Goal: Information Seeking & Learning: Check status

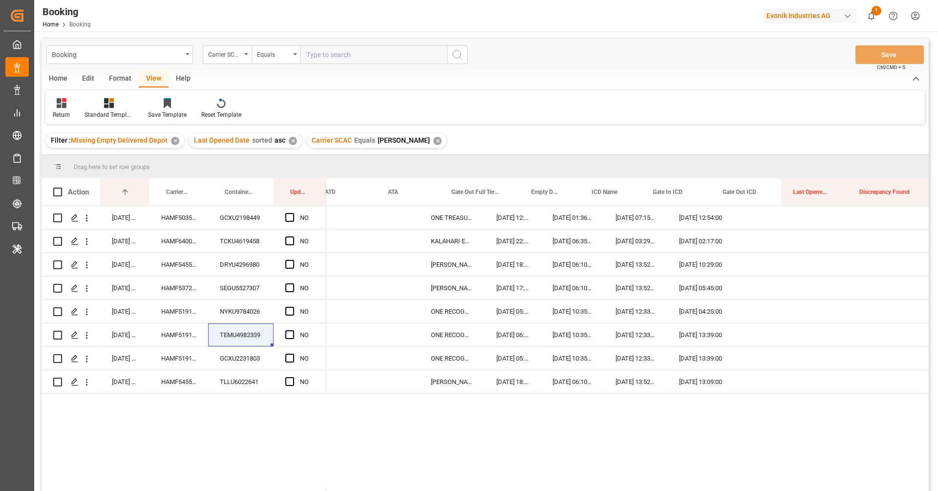
scroll to position [0, 228]
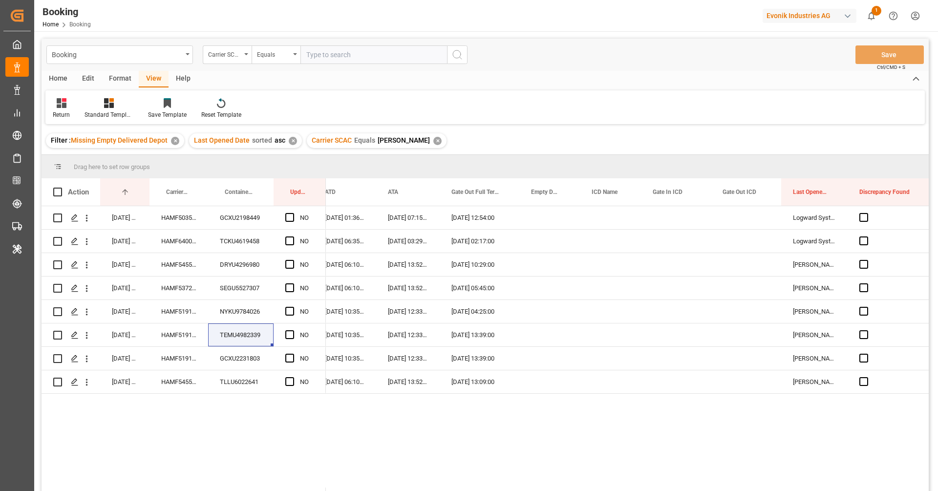
click at [400, 145] on div "Carrier SCAC Equals [PERSON_NAME] ✕" at bounding box center [377, 140] width 140 height 15
click at [433, 143] on div "✕" at bounding box center [437, 141] width 8 height 8
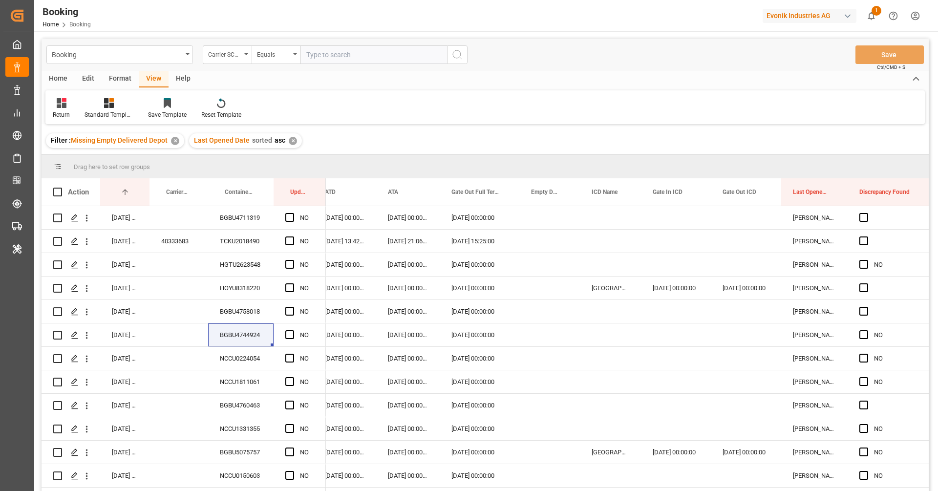
click at [289, 141] on div "✕" at bounding box center [293, 141] width 8 height 8
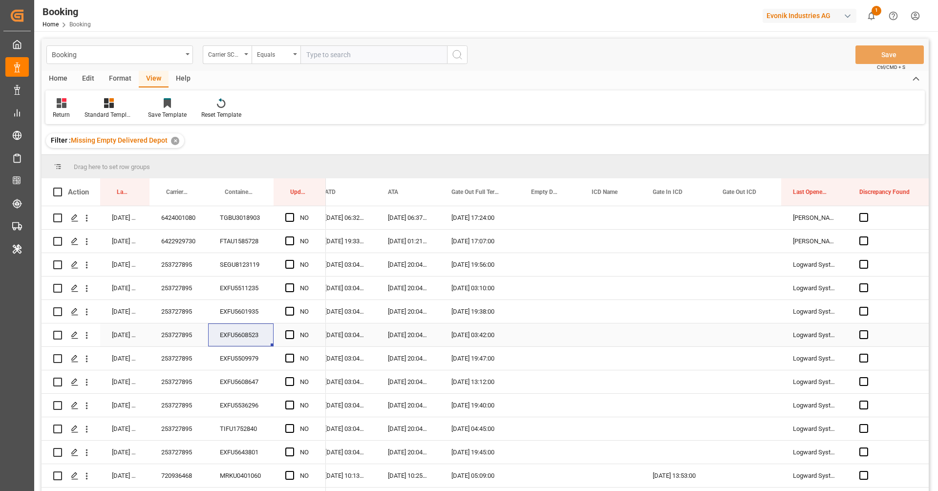
click at [537, 337] on div "Press SPACE to select this row." at bounding box center [549, 334] width 61 height 23
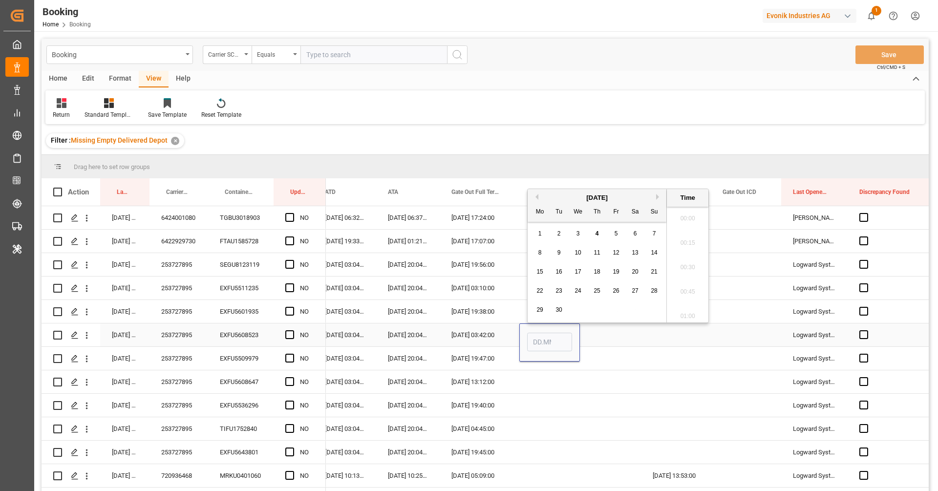
scroll to position [1664, 0]
click at [578, 236] on span "3" at bounding box center [577, 233] width 3 height 7
type input "03.09.2025 00:00"
click at [583, 379] on div "Press SPACE to select this row." at bounding box center [610, 381] width 61 height 23
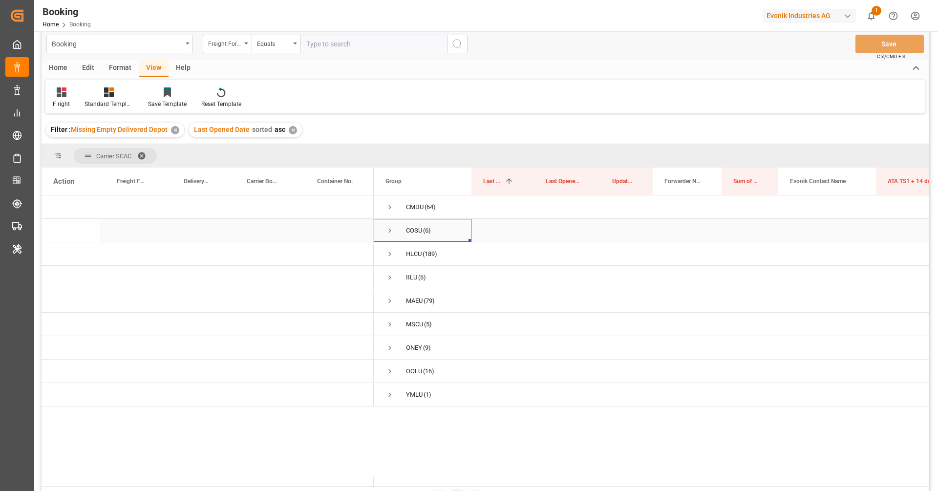
scroll to position [2, 0]
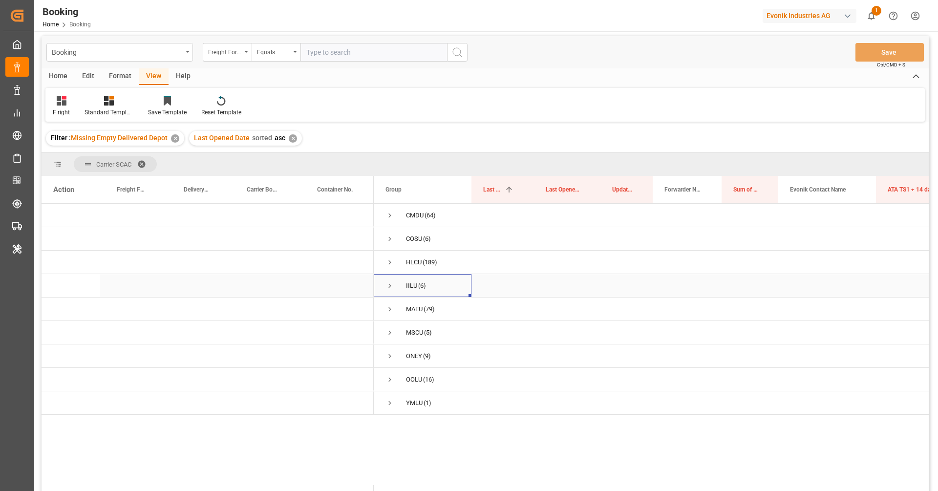
click at [389, 284] on span "Press SPACE to select this row." at bounding box center [389, 285] width 9 height 9
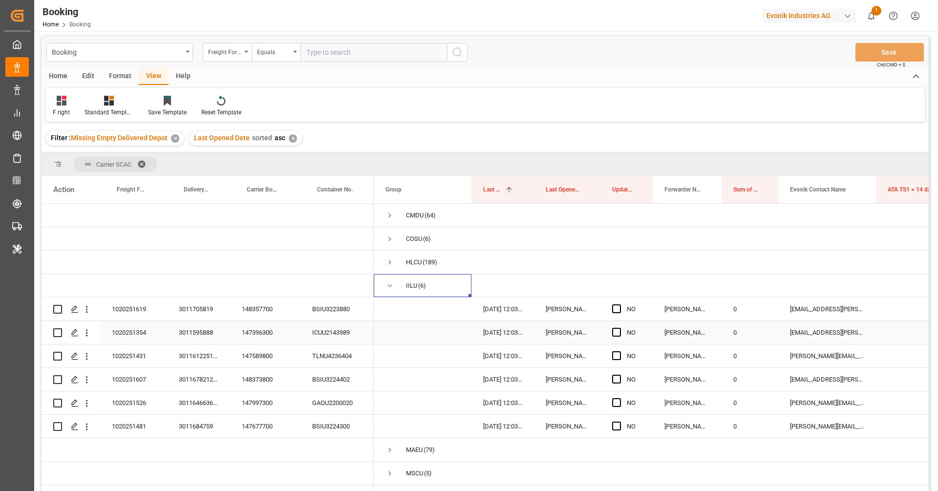
scroll to position [16, 0]
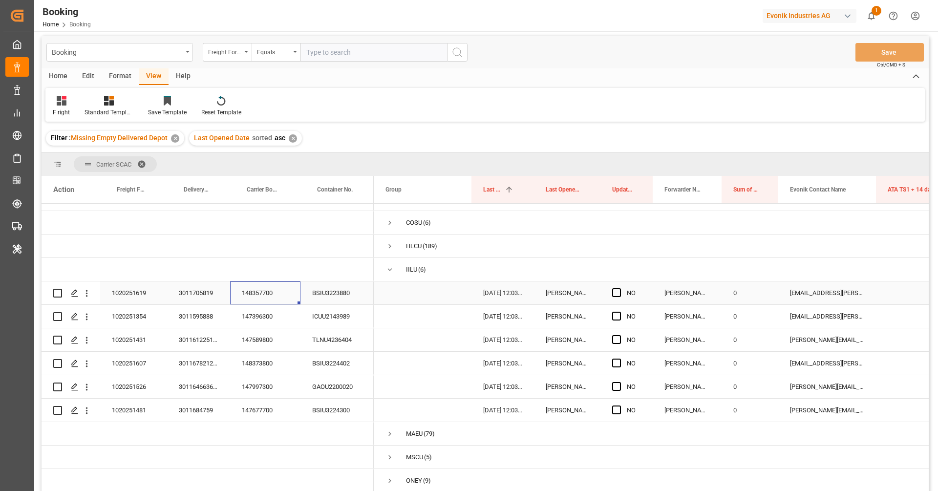
click at [279, 300] on div "148357700" at bounding box center [265, 292] width 70 height 23
click at [395, 272] on span "IILU (6)" at bounding box center [422, 269] width 74 height 22
click at [389, 268] on span "Press SPACE to select this row." at bounding box center [389, 269] width 9 height 9
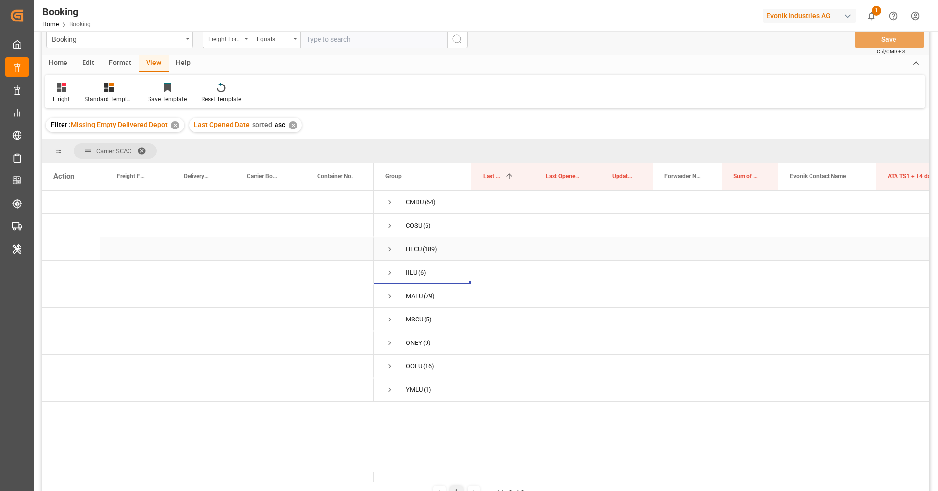
scroll to position [24, 0]
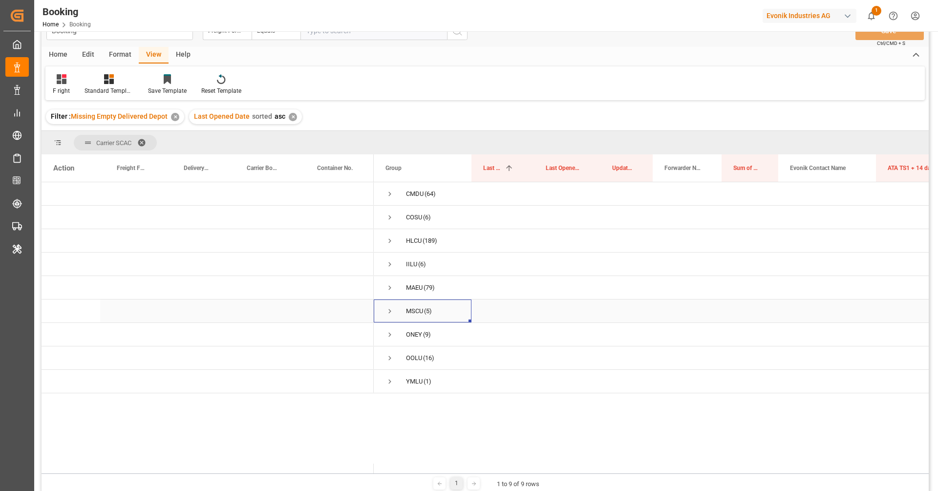
click at [387, 311] on span "Press SPACE to select this row." at bounding box center [389, 311] width 9 height 9
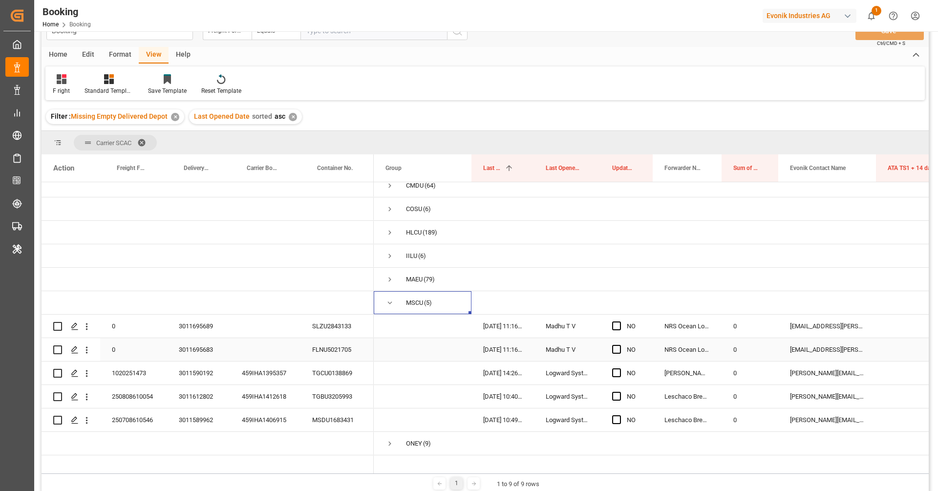
scroll to position [17, 0]
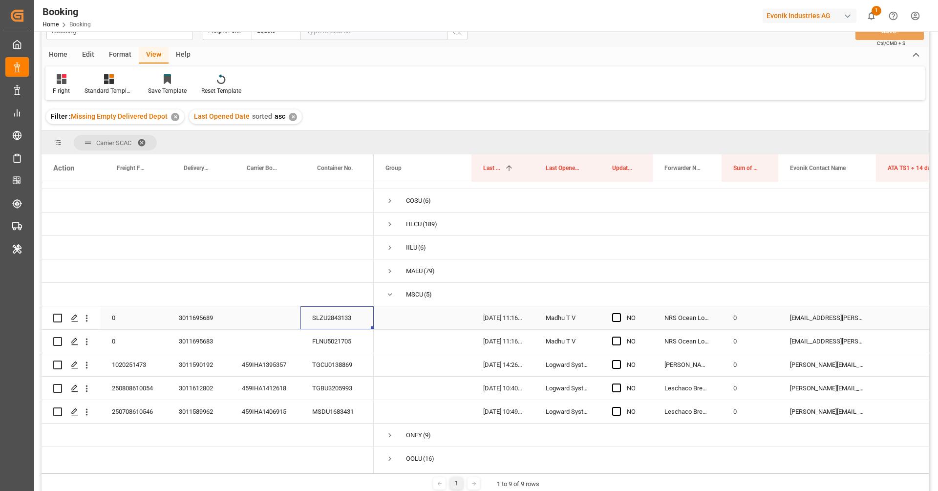
click at [340, 318] on div "SLZU2843133" at bounding box center [336, 317] width 73 height 23
click at [174, 114] on div "✕" at bounding box center [175, 117] width 8 height 8
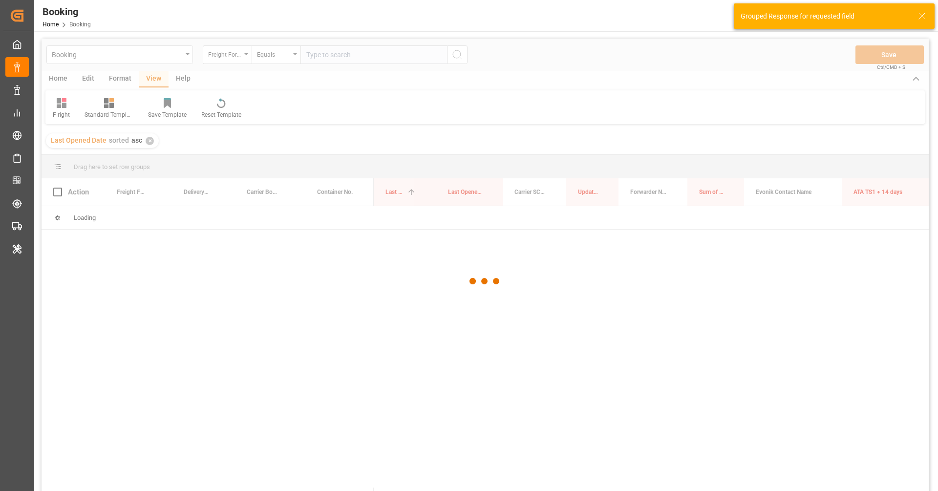
click at [234, 57] on div at bounding box center [485, 281] width 887 height 485
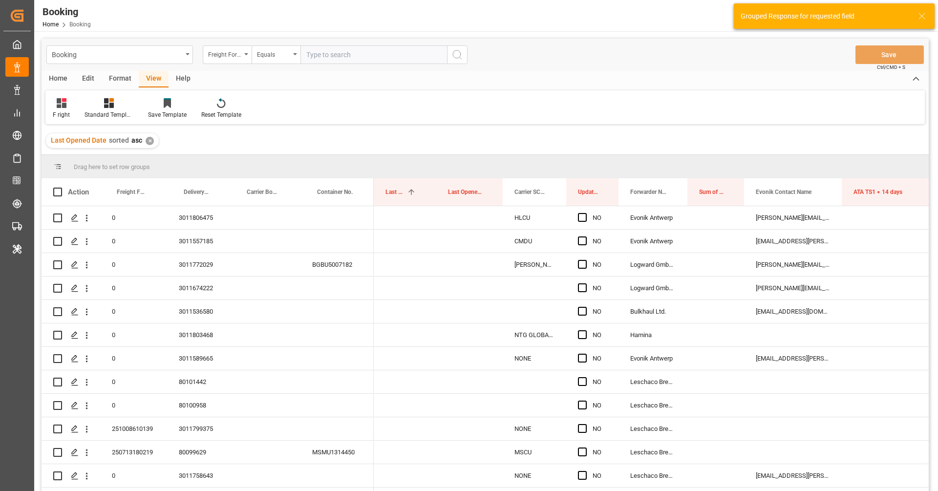
click at [234, 57] on div "Freight Forwarder's Reference No." at bounding box center [224, 53] width 33 height 11
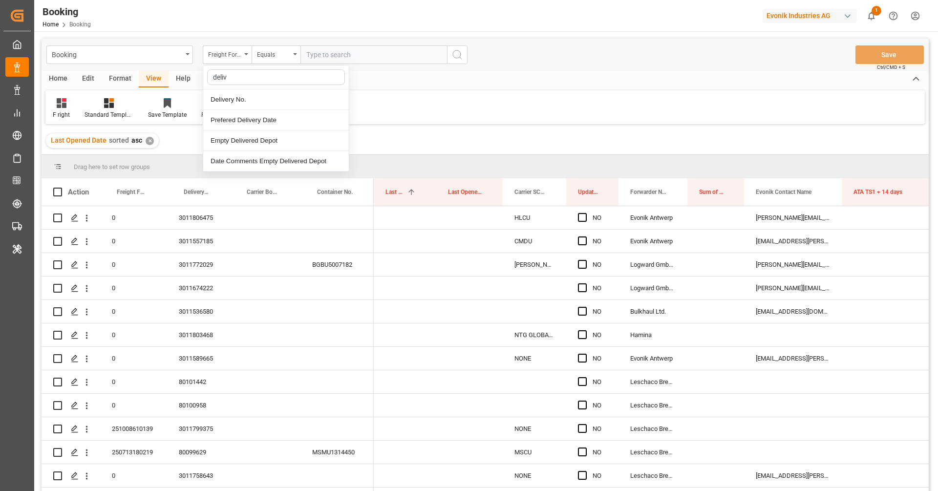
type input "delive"
click at [259, 100] on div "Delivery No." at bounding box center [276, 99] width 146 height 21
click at [357, 48] on input "text" at bounding box center [373, 54] width 147 height 19
paste input "3011594471"
type input "3011594471"
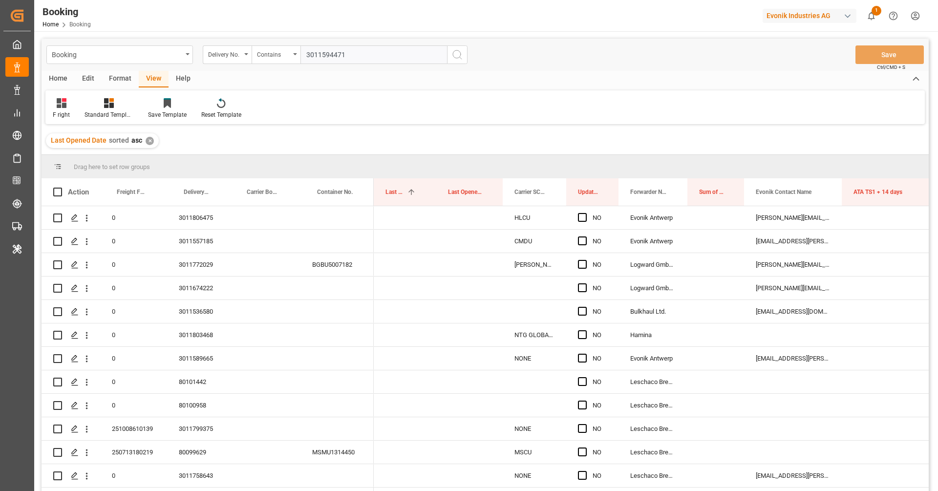
click at [454, 54] on icon "search button" at bounding box center [457, 55] width 12 height 12
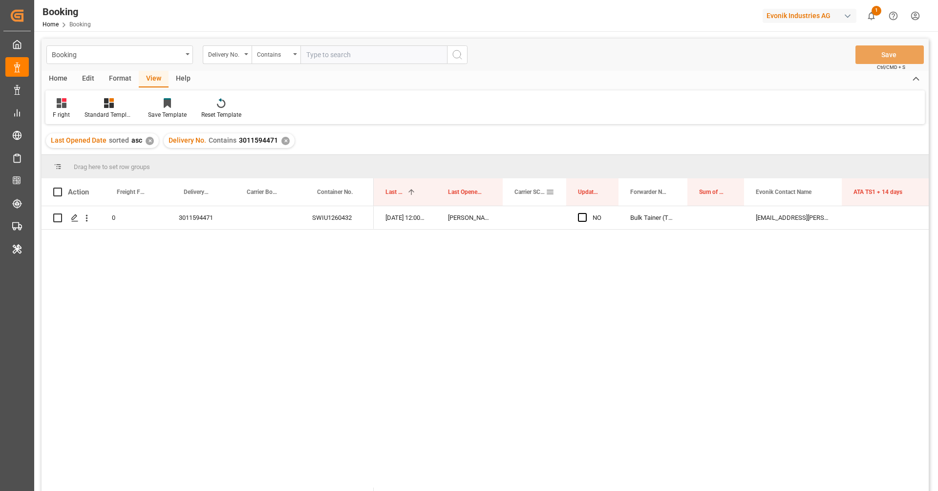
click at [551, 193] on span at bounding box center [550, 192] width 9 height 9
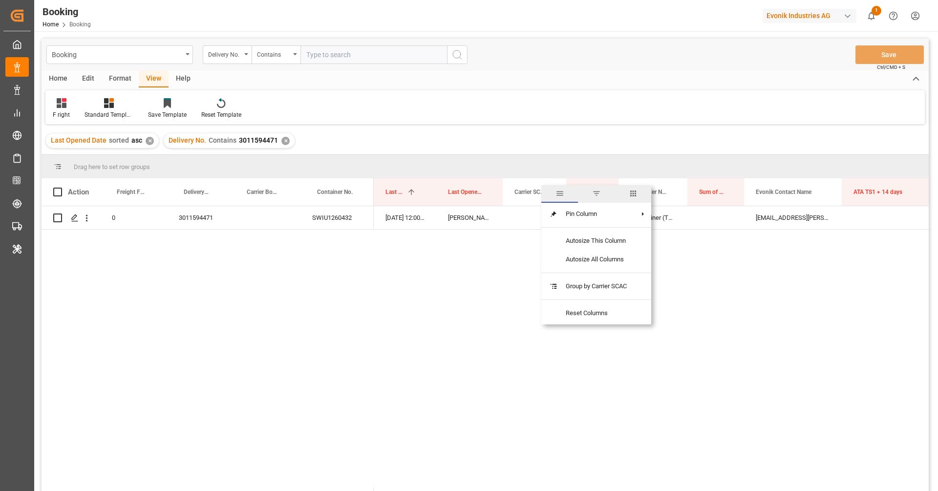
click at [641, 191] on span "columns" at bounding box center [633, 194] width 37 height 18
click at [608, 217] on input "Filter Columns Input" at bounding box center [602, 219] width 81 height 20
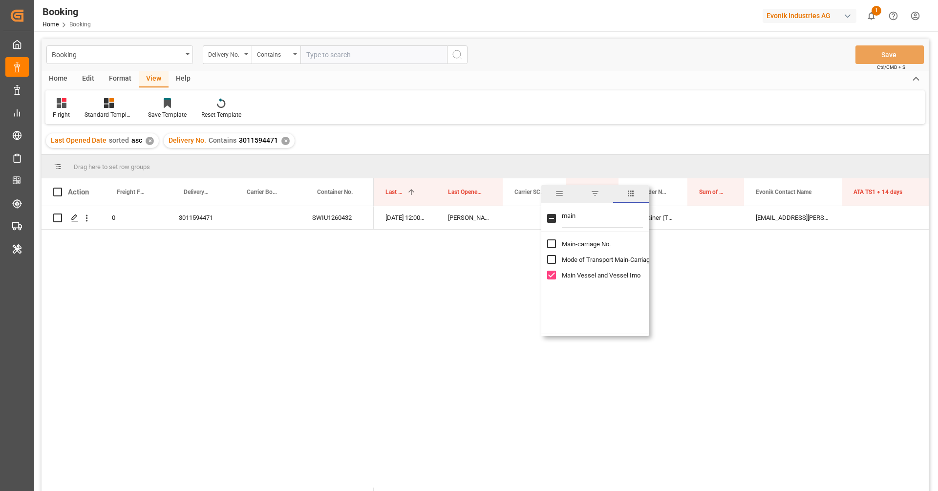
type input "main"
click at [553, 243] on input "Main-carriage No. column toggle visibility (hidden)" at bounding box center [551, 243] width 9 height 9
checkbox input "true"
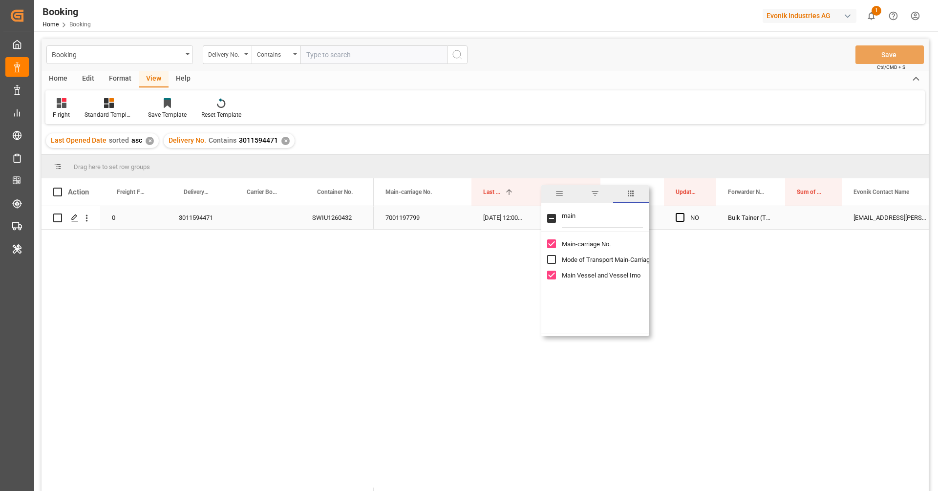
click at [400, 218] on div "7001197799" at bounding box center [423, 217] width 98 height 23
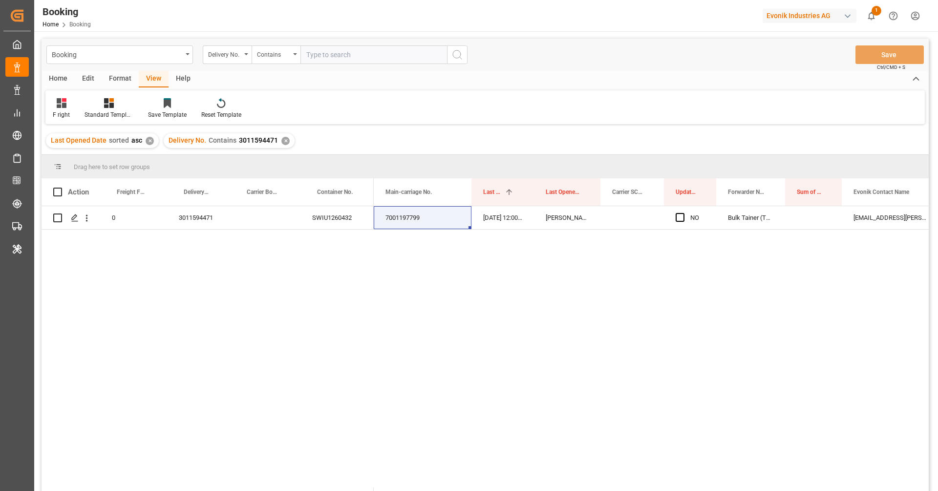
click at [281, 140] on div "✕" at bounding box center [285, 141] width 8 height 8
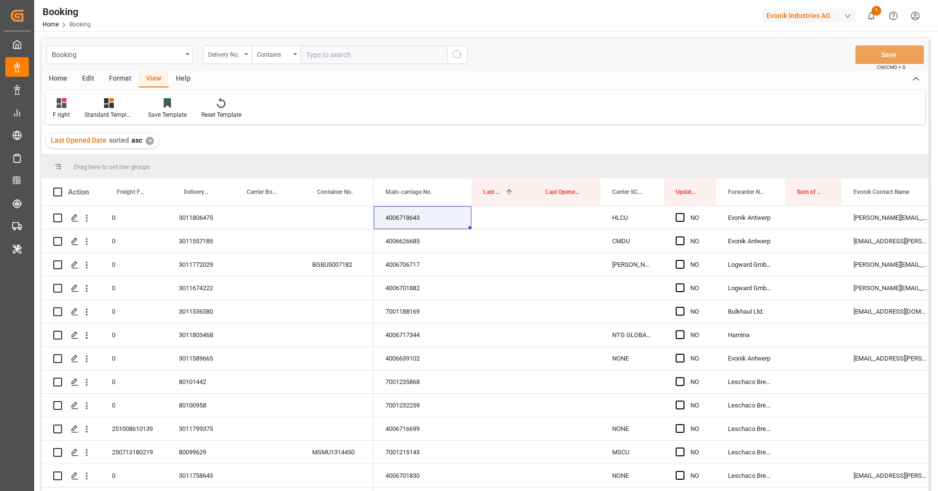
click at [226, 56] on div "Delivery No." at bounding box center [224, 53] width 33 height 11
type input "main"
click at [293, 103] on div "Main-carriage No." at bounding box center [276, 99] width 146 height 21
click at [318, 63] on input "text" at bounding box center [373, 54] width 147 height 19
paste input "7001197799"
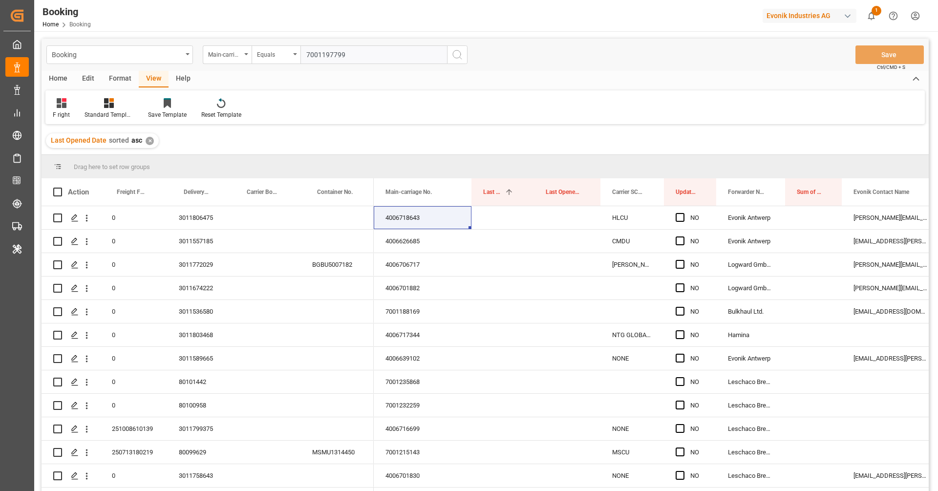
type input "7001197799"
click at [461, 54] on icon "search button" at bounding box center [457, 55] width 12 height 12
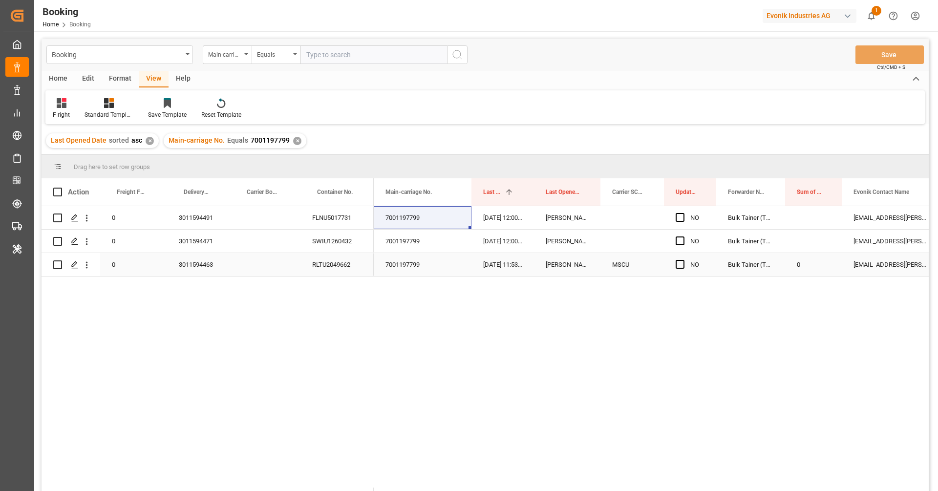
click at [220, 265] on div "3011594463" at bounding box center [198, 264] width 63 height 23
click at [88, 273] on button "open menu" at bounding box center [87, 264] width 10 height 19
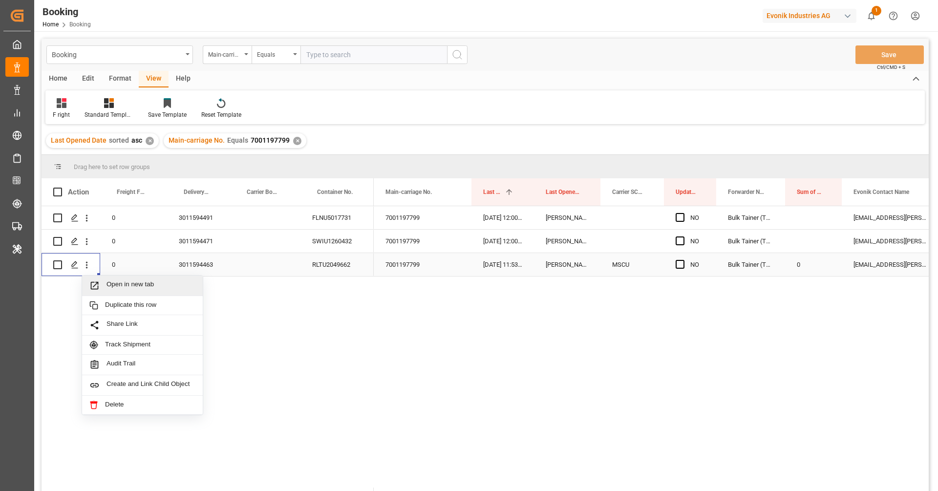
click at [109, 288] on span "Open in new tab" at bounding box center [150, 285] width 89 height 10
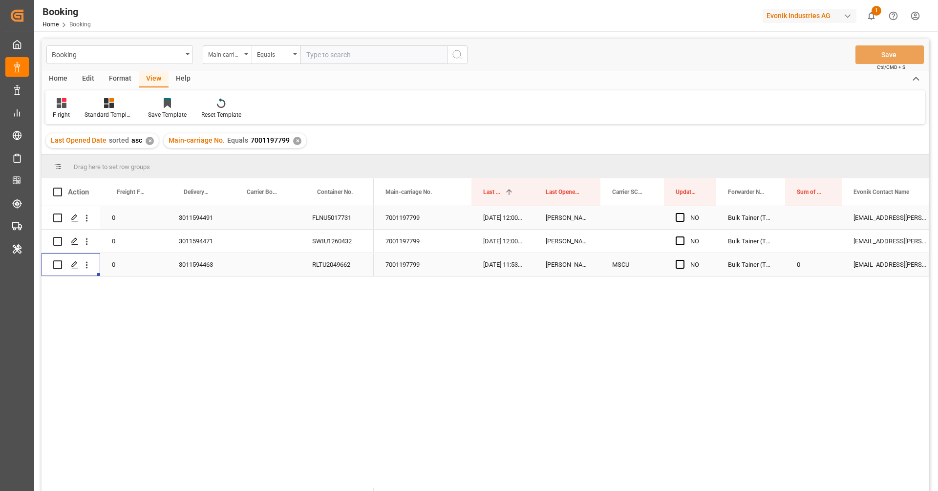
click at [410, 217] on div "7001197799" at bounding box center [423, 217] width 98 height 23
click at [210, 221] on div "3011594491" at bounding box center [198, 217] width 63 height 23
click at [185, 238] on div "3011594471" at bounding box center [198, 241] width 63 height 23
click at [234, 261] on div "Press SPACE to select this row." at bounding box center [265, 264] width 70 height 23
click at [217, 260] on div "3011594463" at bounding box center [198, 264] width 63 height 23
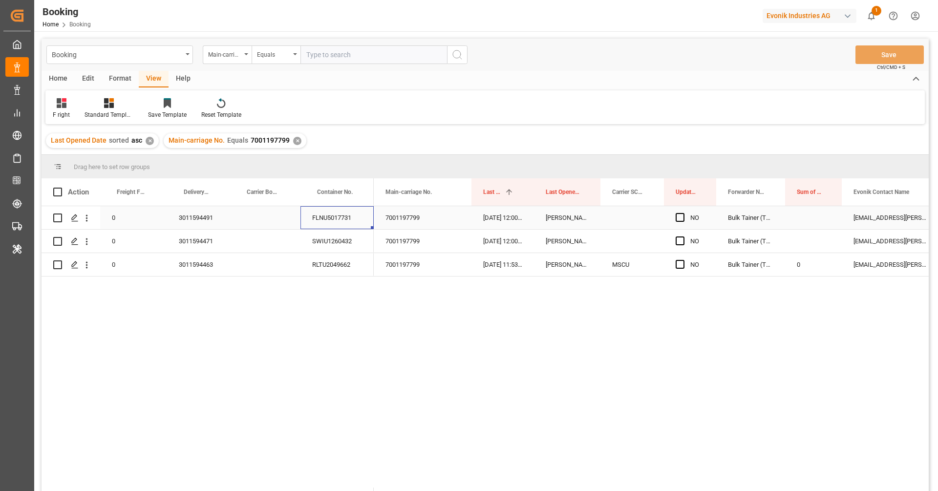
click at [352, 218] on div "FLNU5017731" at bounding box center [336, 217] width 73 height 23
click at [349, 243] on div "SWIU1260432" at bounding box center [336, 241] width 73 height 23
click at [339, 267] on div "RLTU2049662" at bounding box center [336, 264] width 73 height 23
click at [509, 97] on div "F right Standard Templates Save Template Reset Template" at bounding box center [484, 107] width 879 height 34
click at [395, 231] on div "7001197799" at bounding box center [423, 241] width 98 height 23
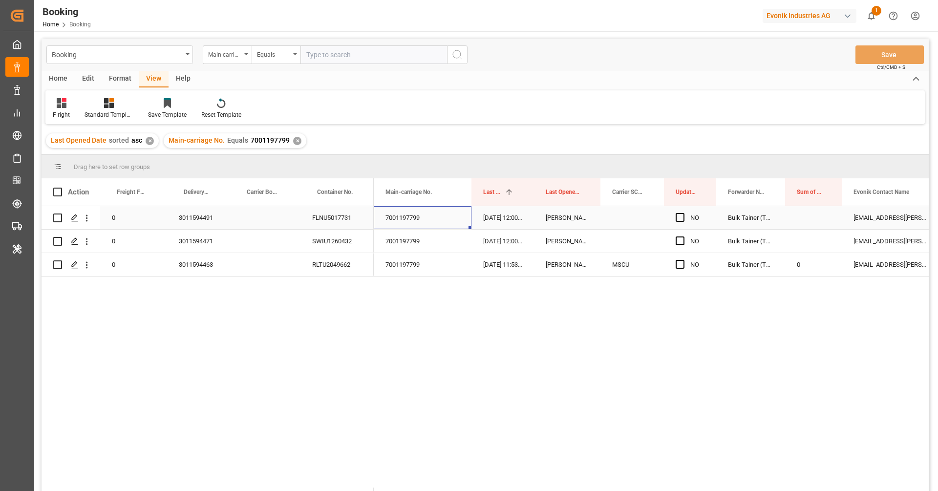
click at [399, 222] on div "7001197799" at bounding box center [423, 217] width 98 height 23
click at [758, 214] on div "Bulk Tainer (TC Operator)" at bounding box center [750, 217] width 69 height 23
click at [464, 120] on div "F right Standard Templates Save Template Reset Template" at bounding box center [484, 107] width 879 height 34
click at [147, 144] on div "✕" at bounding box center [150, 141] width 8 height 8
click at [571, 343] on div "7001197799 02.09.2025 11:53:27 Shashidhar Mm MSCU NO Bulk Tainer (TC Operator) …" at bounding box center [651, 351] width 555 height 291
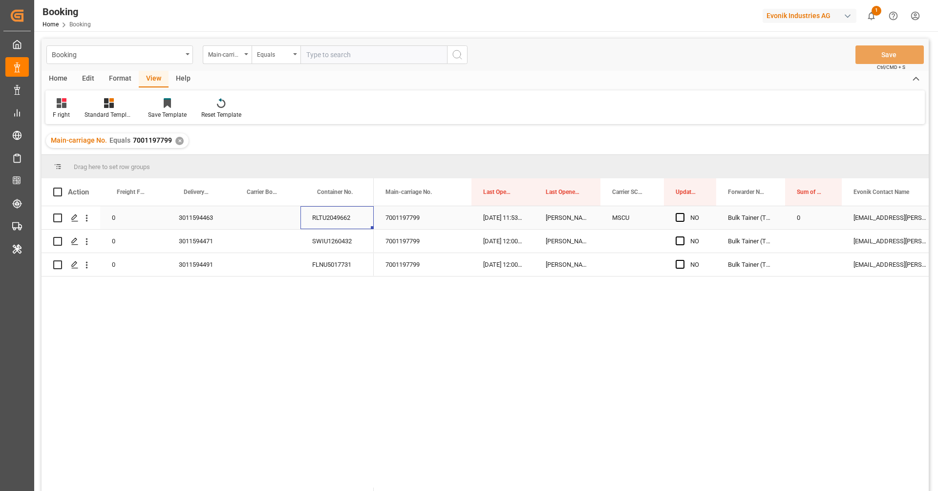
click at [319, 221] on div "RLTU2049662" at bounding box center [336, 217] width 73 height 23
click at [81, 219] on div "Press SPACE to select this row." at bounding box center [74, 218] width 15 height 18
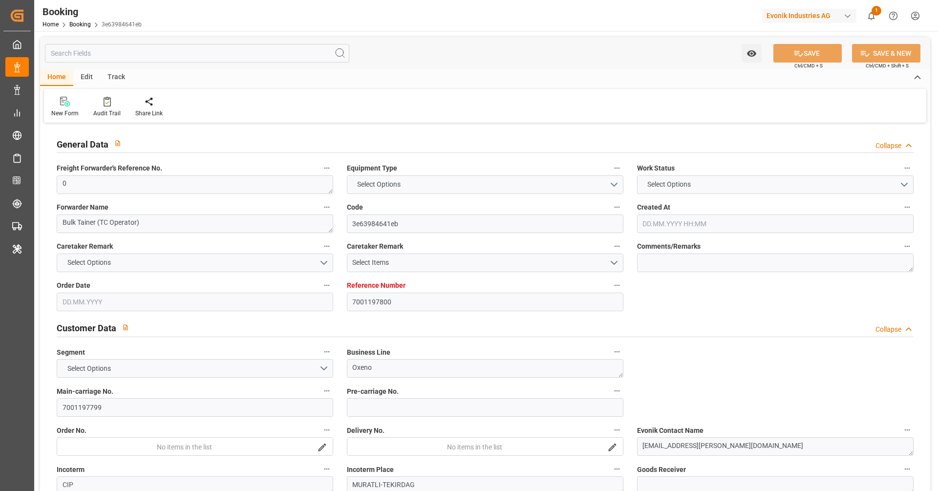
type input "7001197800"
type input "9279977"
type input "MSC"
type input "Mediterranean Shipping Company"
type input "BEANR"
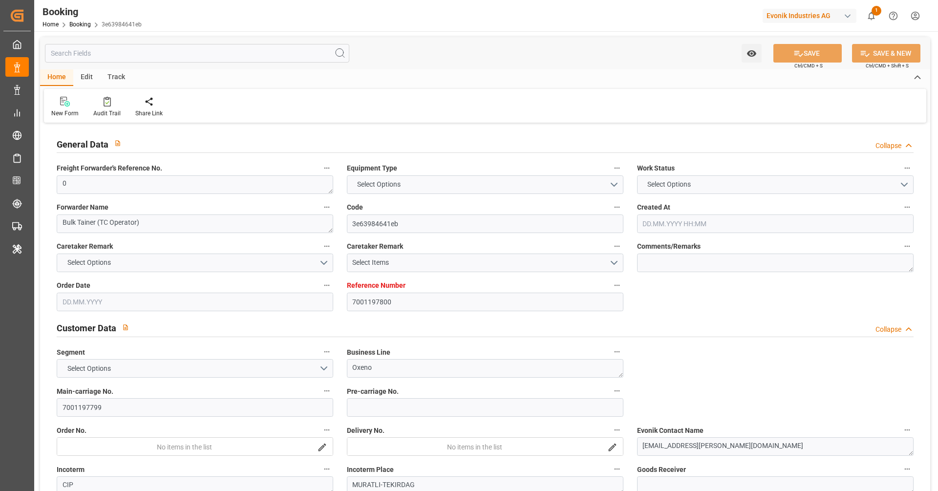
type input "TRIST"
type input "13"
type input "0"
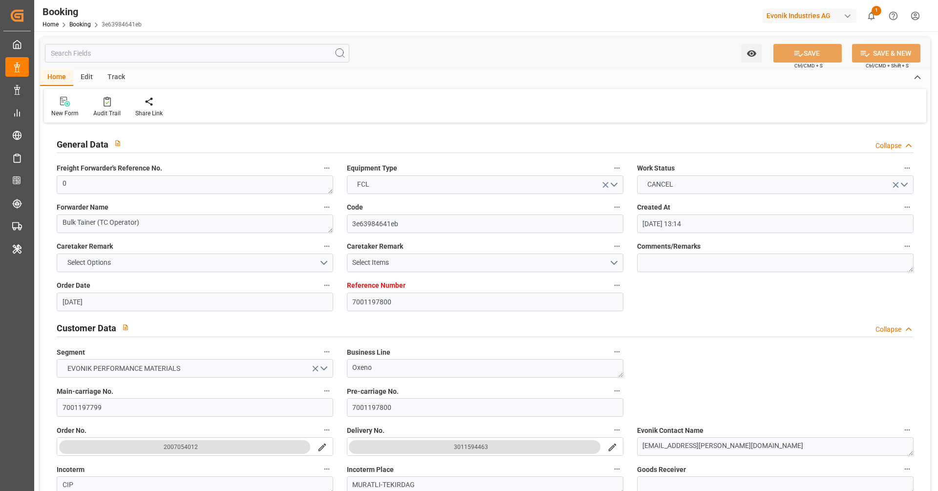
type input "17.06.2025 13:14"
type input "17.06.2025"
type input "18.07.2025"
type input "27.06.2025"
type input "28.07.2025 00:00"
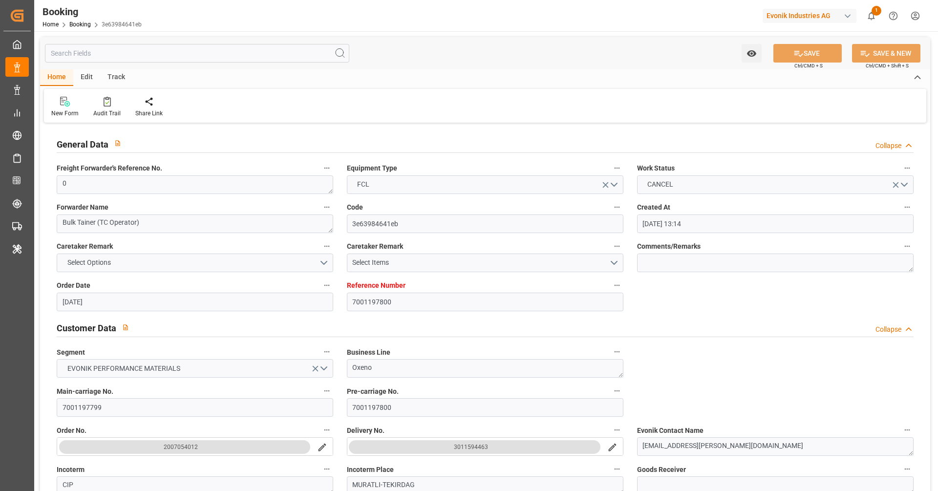
type input "28.07.2025 00:00"
type input "24.07.2025 00:00"
type input "10.08.2025 00:00"
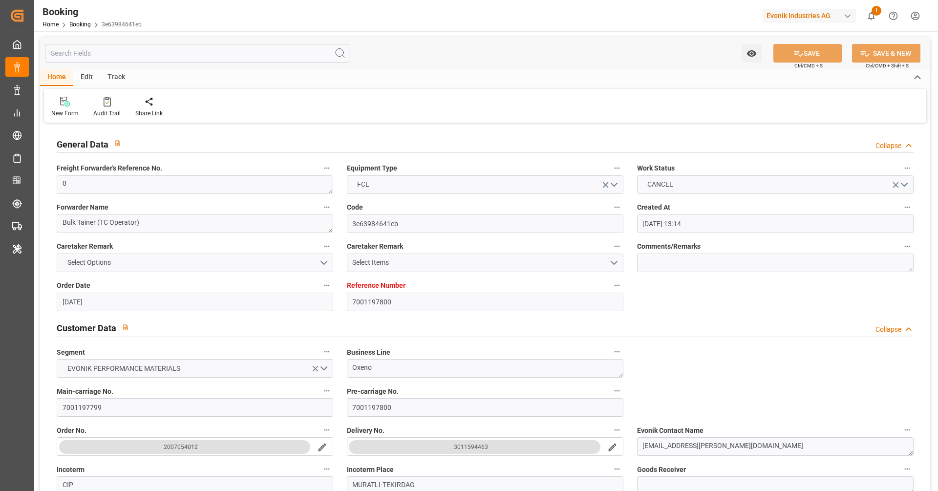
type input "10.08.2025 00:00"
type input "13.08.2025 00:00"
type input "04.07.2025"
type input "02.09.2025 11:53"
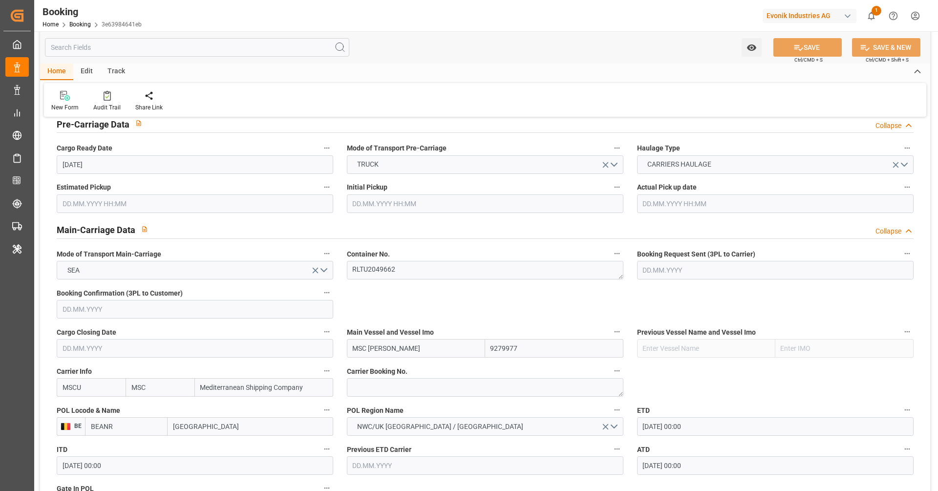
scroll to position [522, 0]
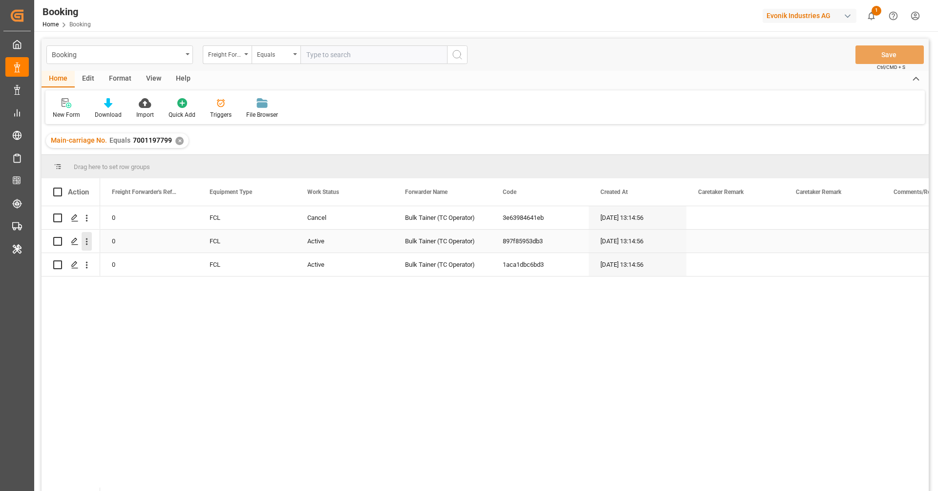
click at [90, 241] on icon "open menu" at bounding box center [87, 241] width 10 height 10
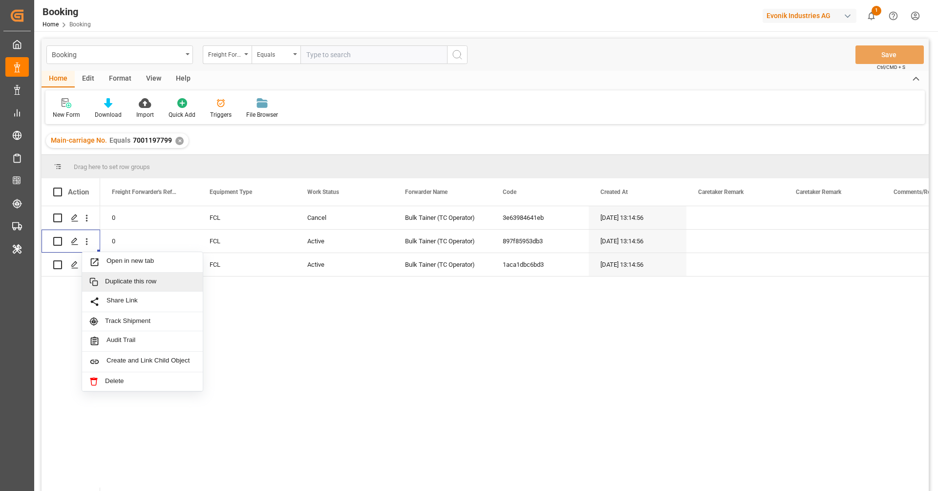
click at [234, 285] on div "0 FCL Cancel Bulk Tainer (TC Operator) 3e63984641eb 17.06.2025 13:14:56 17.06.2…" at bounding box center [514, 351] width 828 height 291
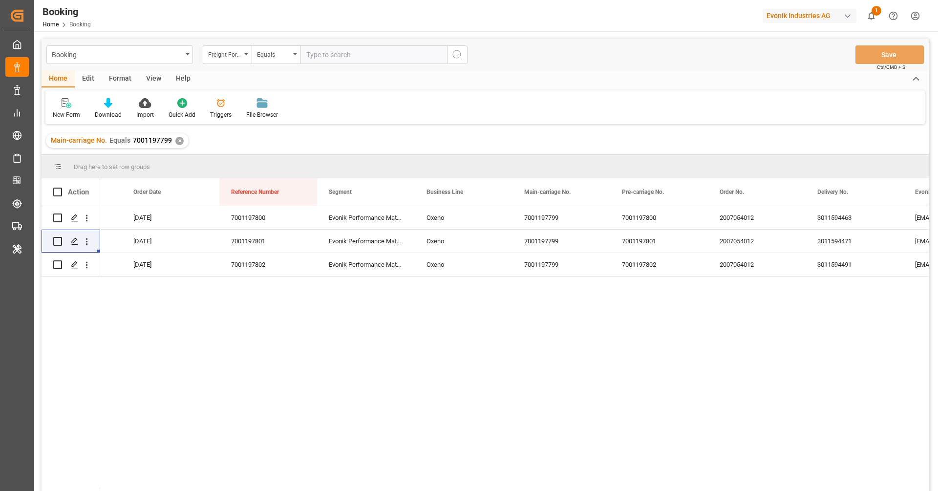
scroll to position [0, 905]
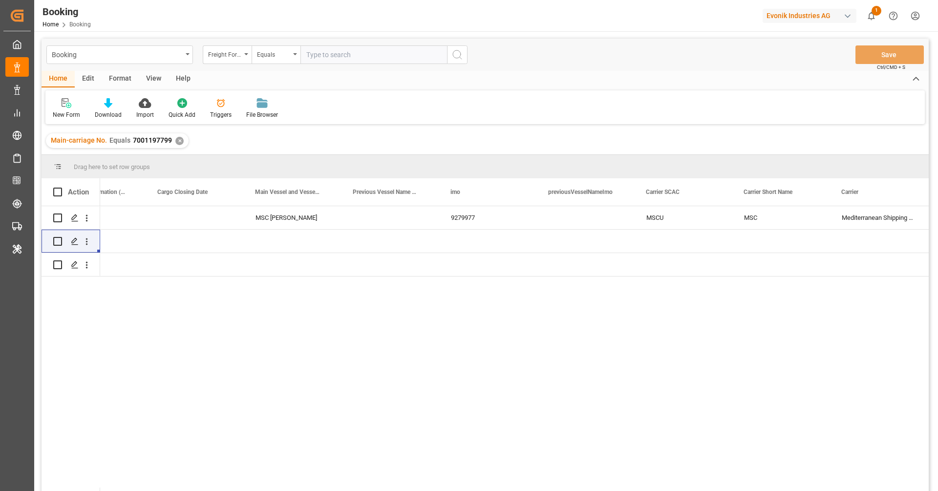
click at [130, 85] on div "Format" at bounding box center [120, 79] width 37 height 17
click at [67, 106] on icon at bounding box center [67, 104] width 7 height 8
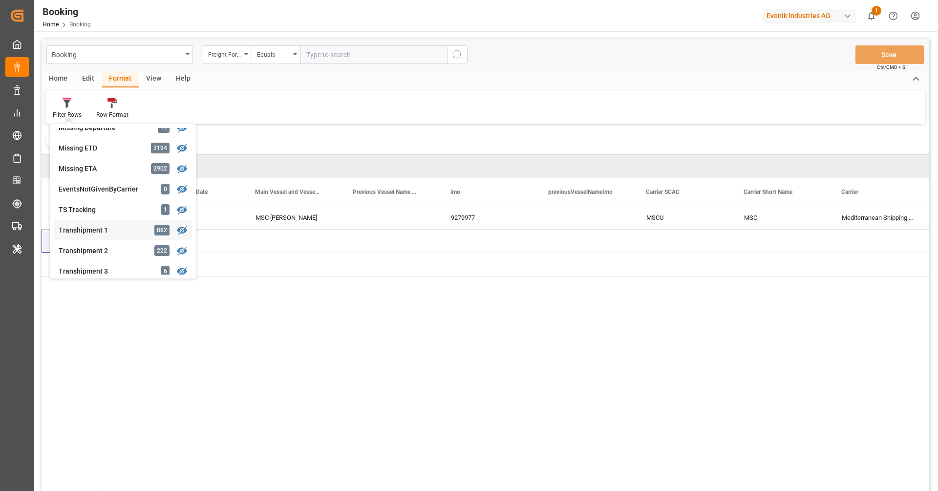
scroll to position [212, 0]
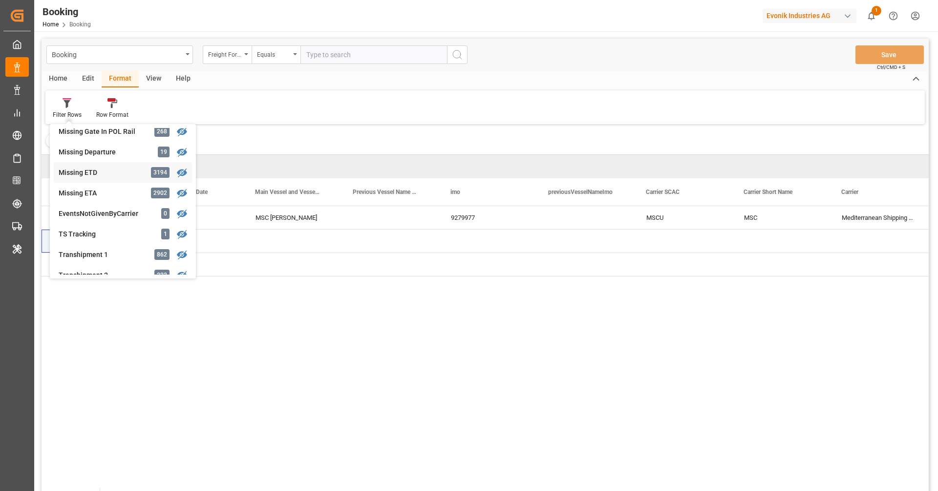
click at [105, 173] on div "Booking Freight Forwarder's Reference No. Equals Save Ctrl/CMD + S Home Edit Fo…" at bounding box center [485, 278] width 887 height 478
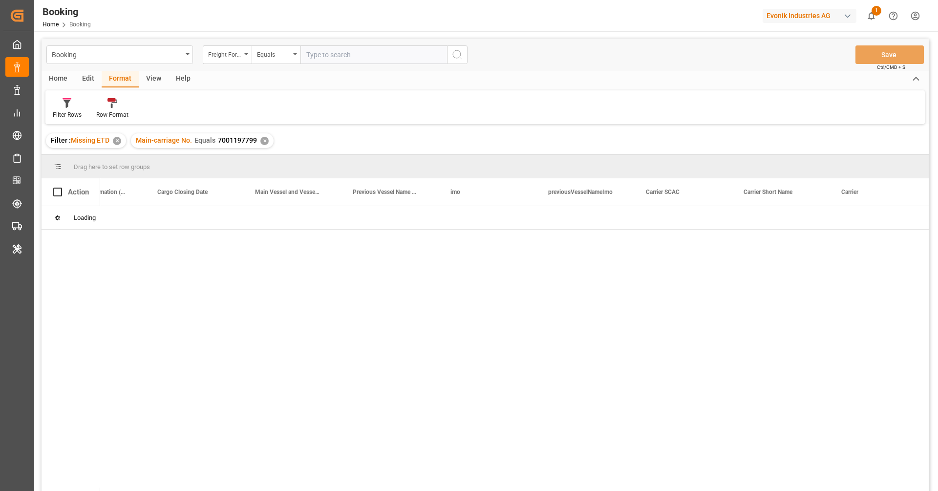
click at [266, 140] on div "✕" at bounding box center [264, 141] width 8 height 8
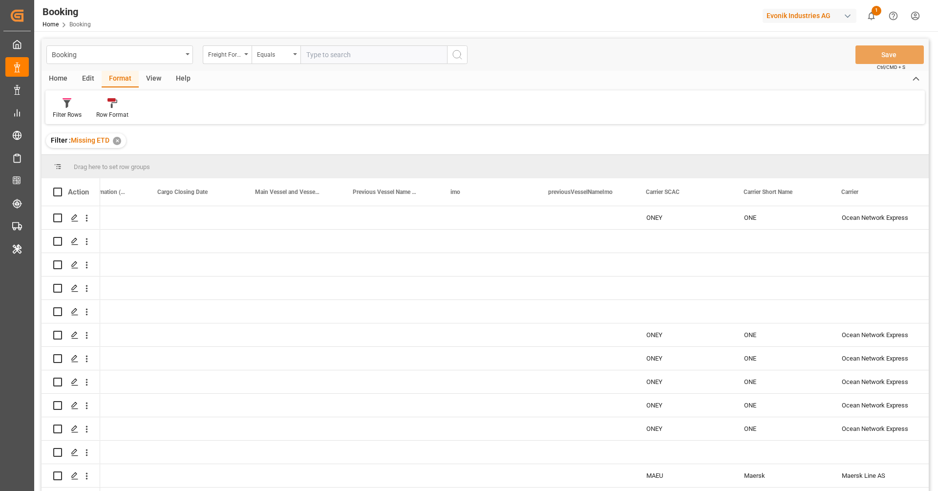
scroll to position [0, 3667]
click at [155, 74] on div "View" at bounding box center [154, 79] width 30 height 17
click at [59, 115] on div "Default" at bounding box center [62, 114] width 19 height 9
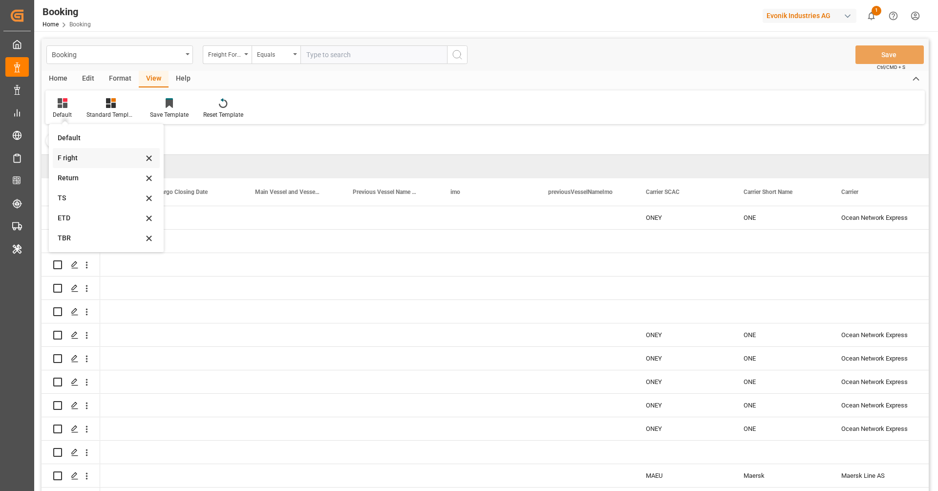
click at [72, 157] on div "F right" at bounding box center [100, 158] width 85 height 10
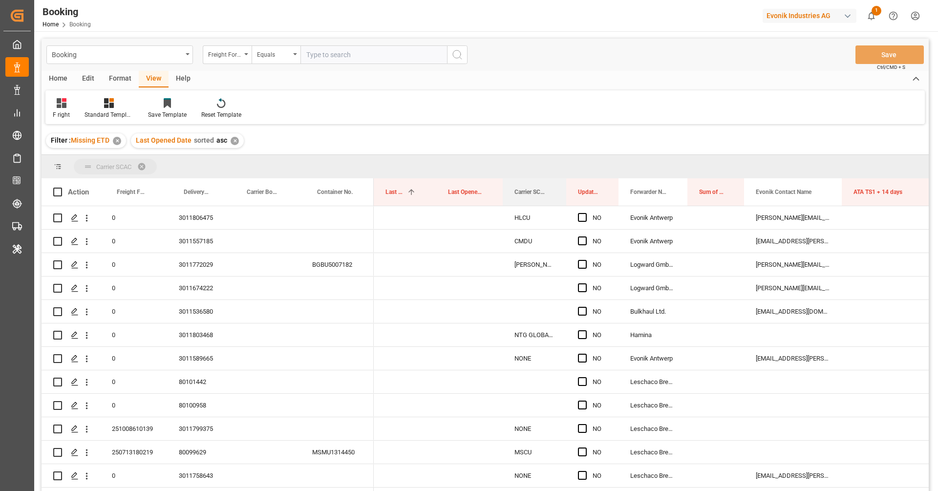
drag, startPoint x: 517, startPoint y: 185, endPoint x: 511, endPoint y: 166, distance: 19.3
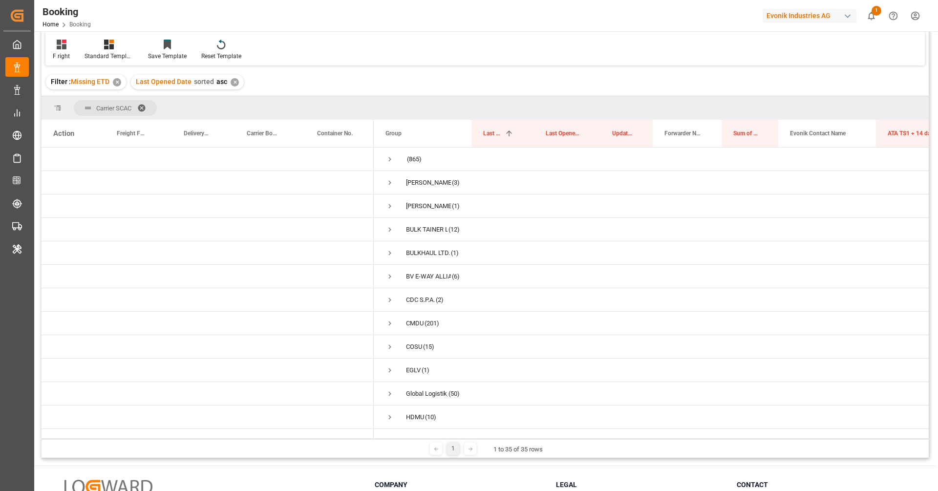
scroll to position [67, 0]
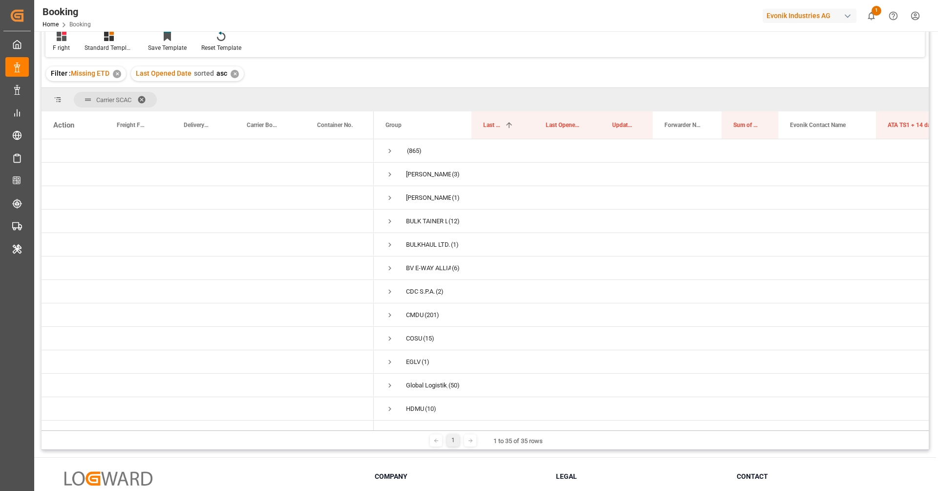
click at [923, 418] on div "(3)" at bounding box center [485, 279] width 887 height 281
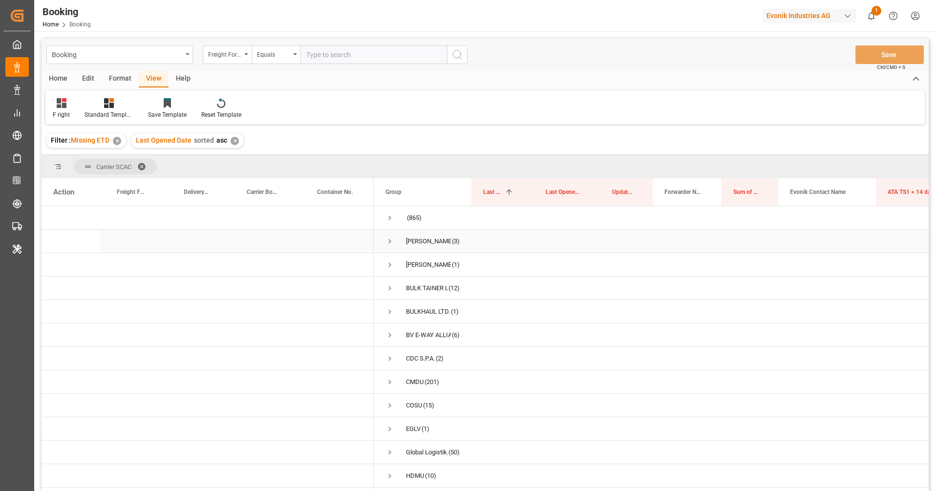
click at [392, 246] on span "Press SPACE to select this row." at bounding box center [389, 241] width 9 height 22
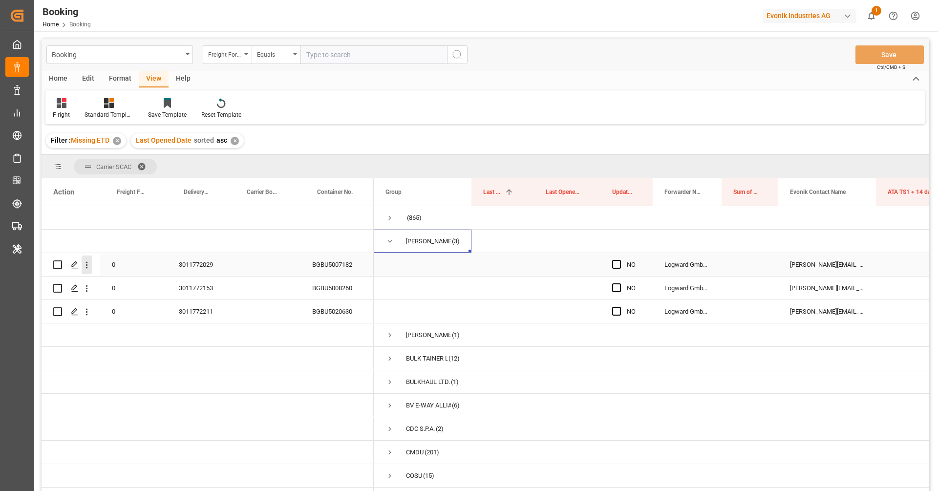
click at [88, 270] on icon "open menu" at bounding box center [87, 265] width 10 height 10
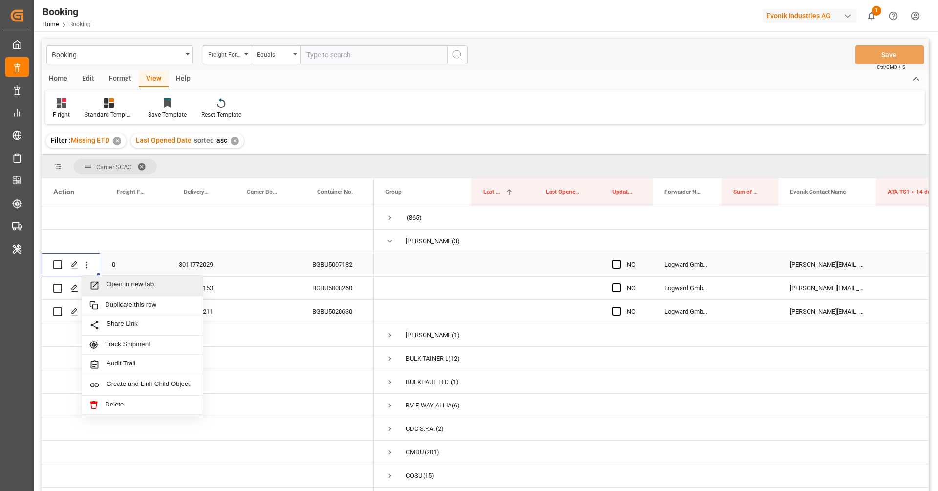
click at [108, 280] on span "Open in new tab" at bounding box center [150, 285] width 89 height 10
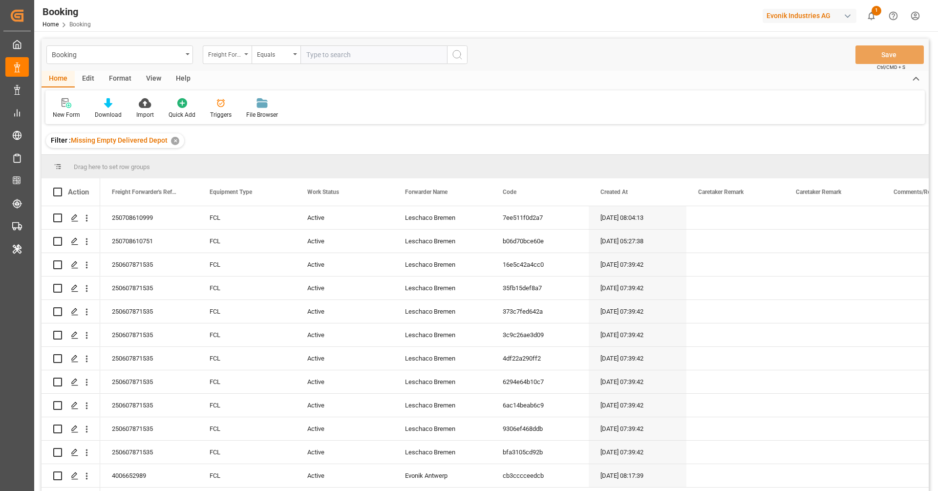
click at [230, 56] on div "Freight Forwarder's Reference No." at bounding box center [224, 53] width 33 height 11
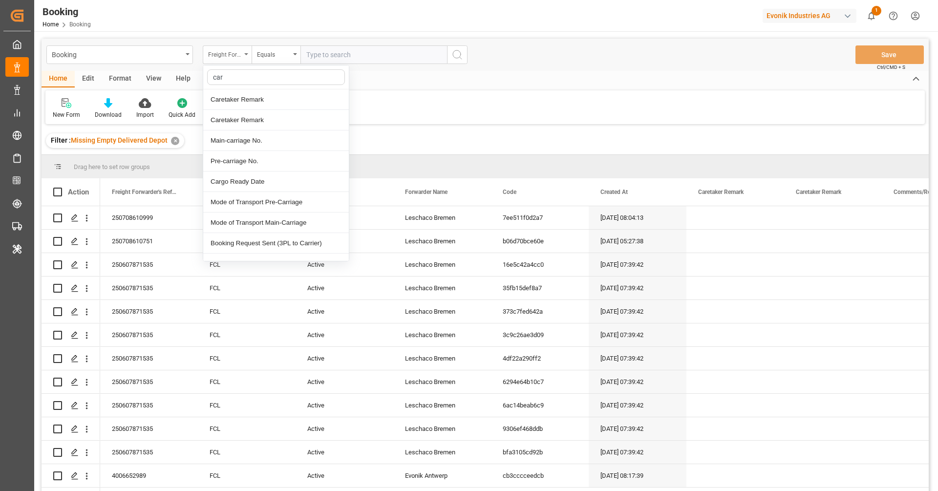
type input "carr"
click at [274, 201] on div "Carrier SCAC" at bounding box center [276, 202] width 146 height 21
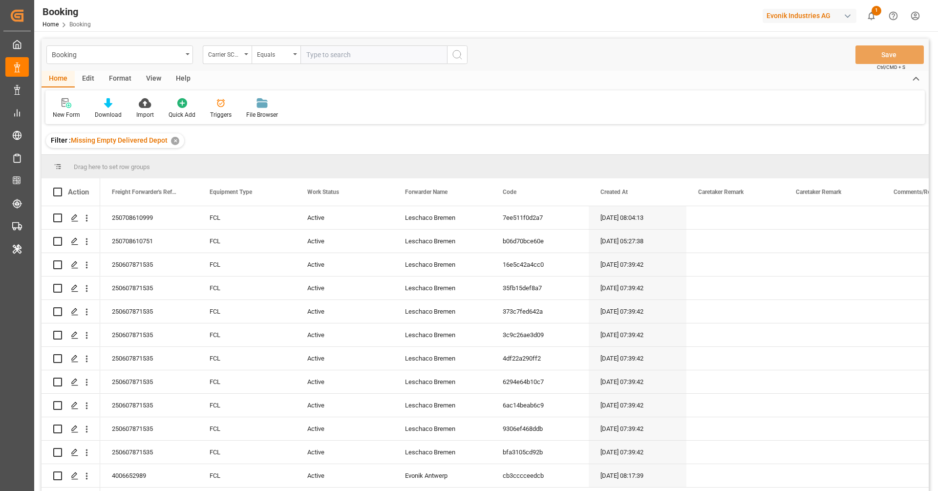
click at [339, 58] on input "text" at bounding box center [373, 54] width 147 height 19
type input "iilu"
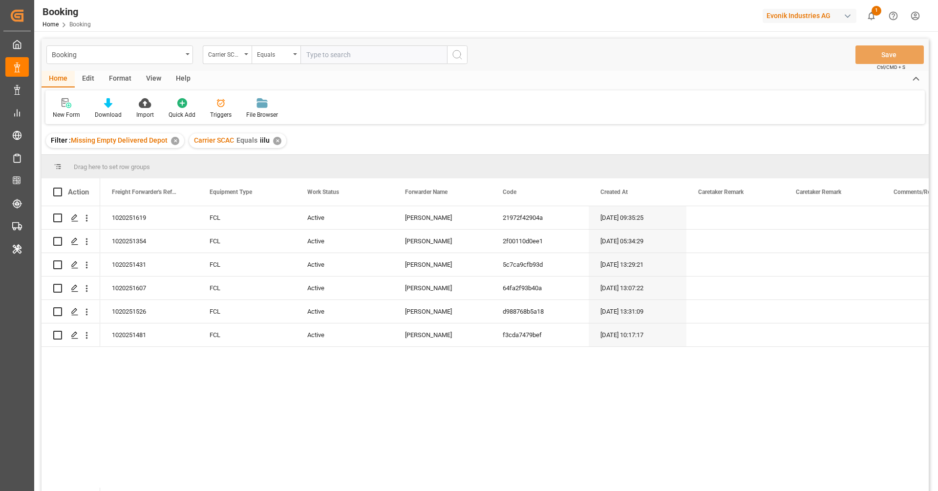
click at [149, 81] on div "View" at bounding box center [154, 79] width 30 height 17
click at [59, 117] on div "Default" at bounding box center [62, 114] width 19 height 9
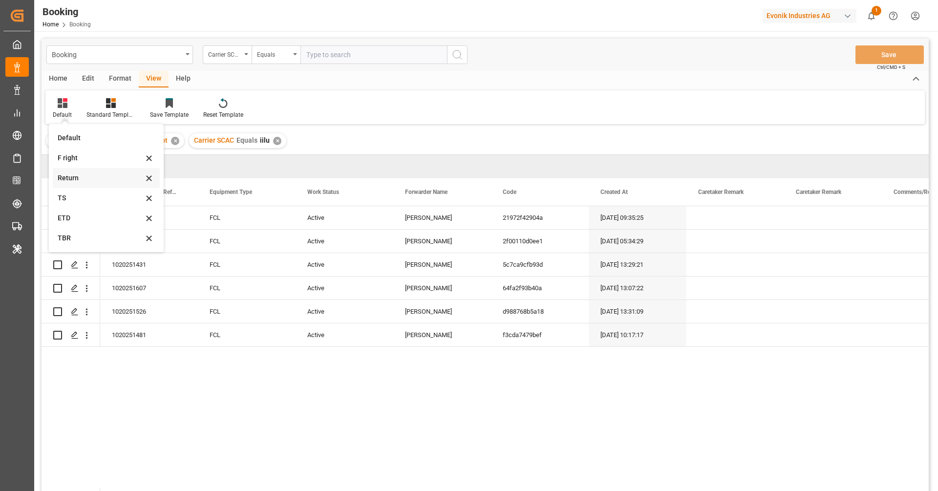
click at [82, 173] on div "Return" at bounding box center [100, 178] width 85 height 10
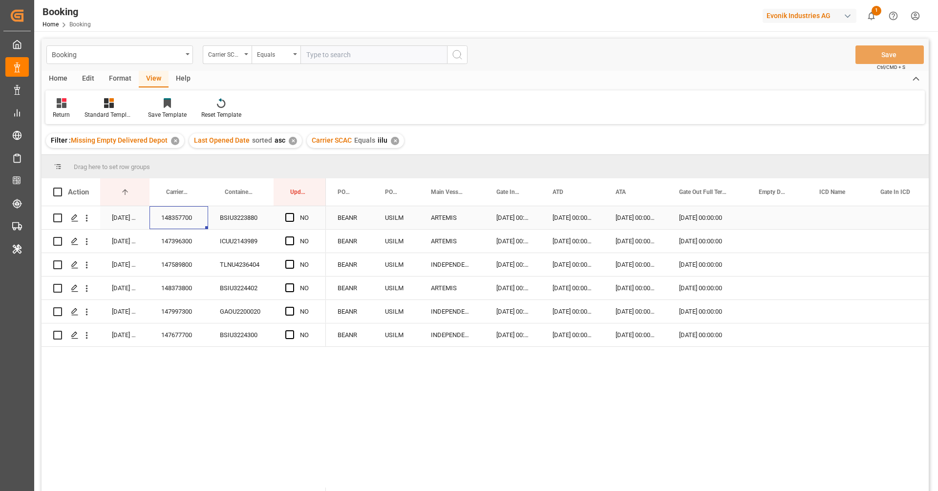
click at [175, 220] on div "148357700" at bounding box center [178, 217] width 59 height 23
click at [779, 220] on div "Press SPACE to select this row." at bounding box center [777, 217] width 61 height 23
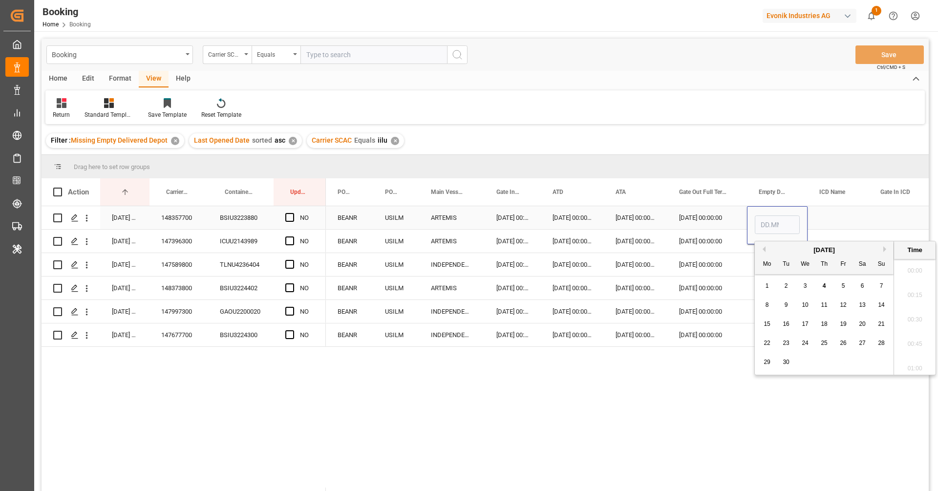
scroll to position [1688, 0]
click at [804, 285] on span "3" at bounding box center [805, 285] width 3 height 7
type input "[DATE] 00:00"
click at [156, 248] on div "147396300" at bounding box center [178, 241] width 59 height 23
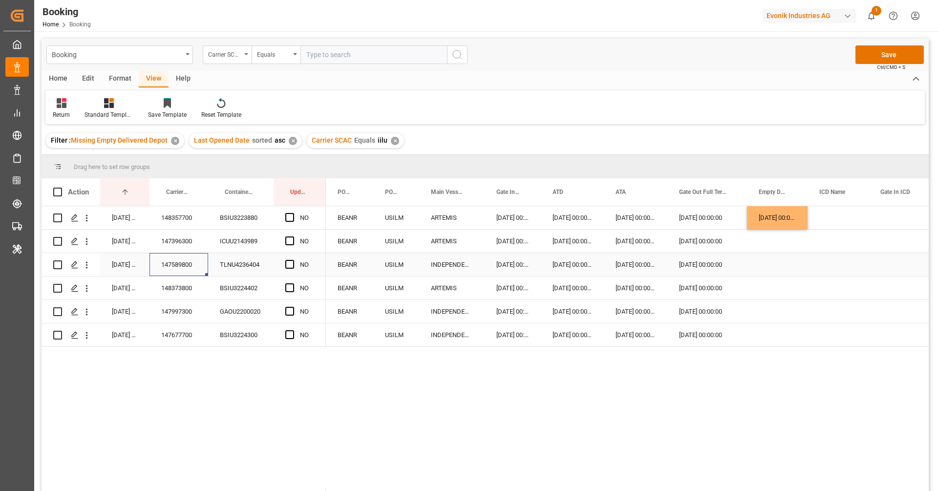
click at [174, 274] on div "147589800" at bounding box center [178, 264] width 59 height 23
click at [785, 266] on div "Press SPACE to select this row." at bounding box center [777, 264] width 61 height 23
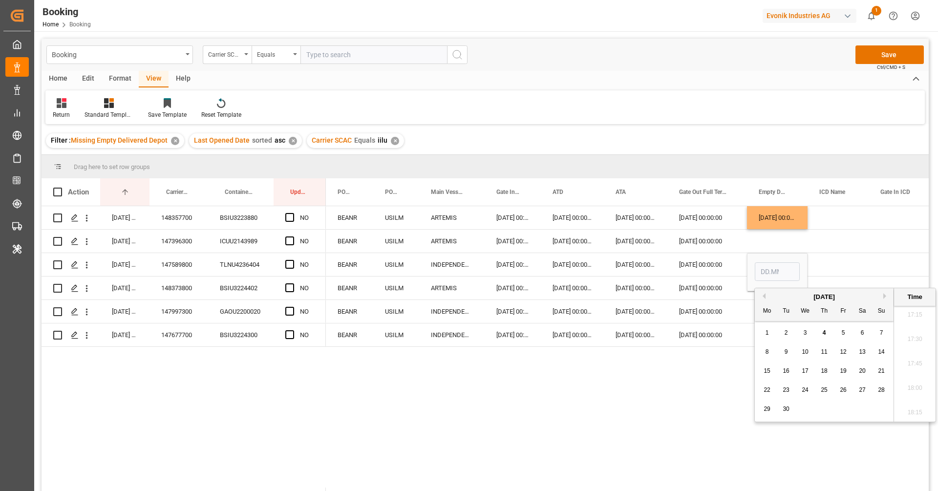
click at [806, 330] on span "3" at bounding box center [805, 332] width 3 height 7
type input "[DATE] 00:00"
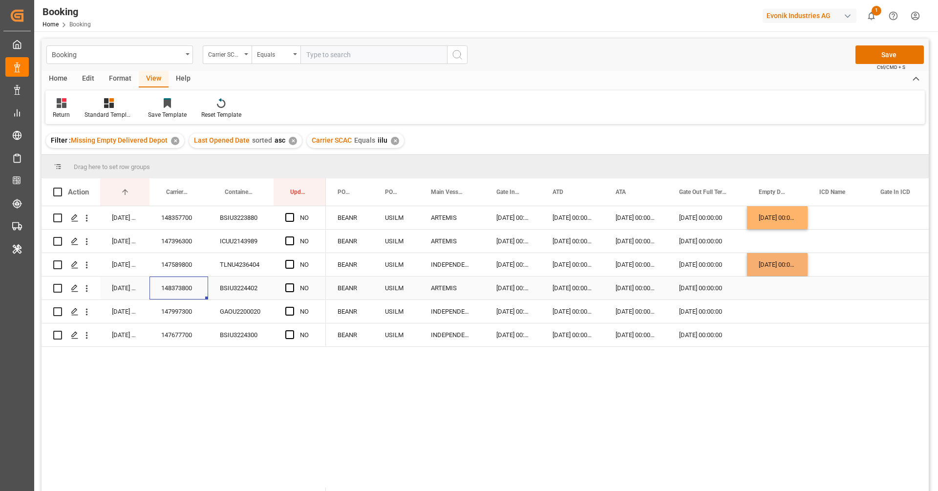
click at [184, 288] on div "148373800" at bounding box center [178, 287] width 59 height 23
click at [780, 290] on div "Press SPACE to select this row." at bounding box center [777, 287] width 61 height 23
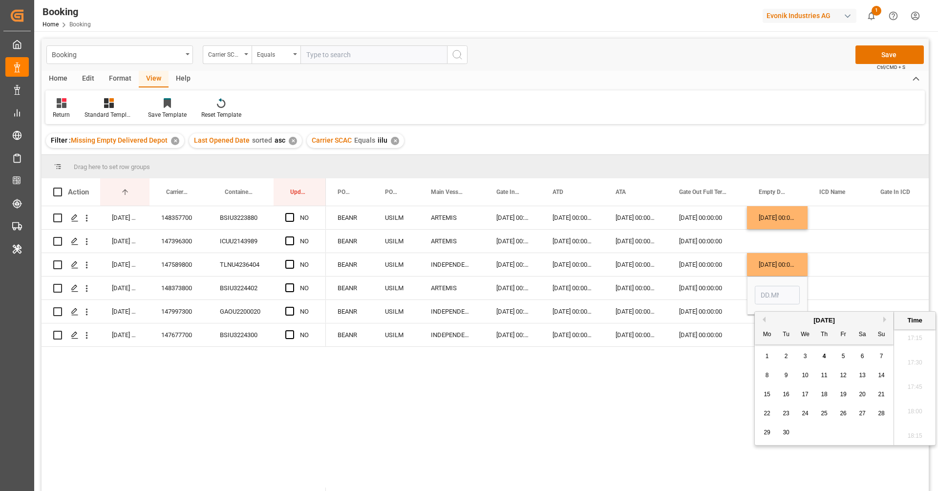
click at [803, 357] on div "3" at bounding box center [805, 357] width 12 height 12
type input "[DATE] 00:00"
click at [187, 311] on div "147997300" at bounding box center [178, 311] width 59 height 23
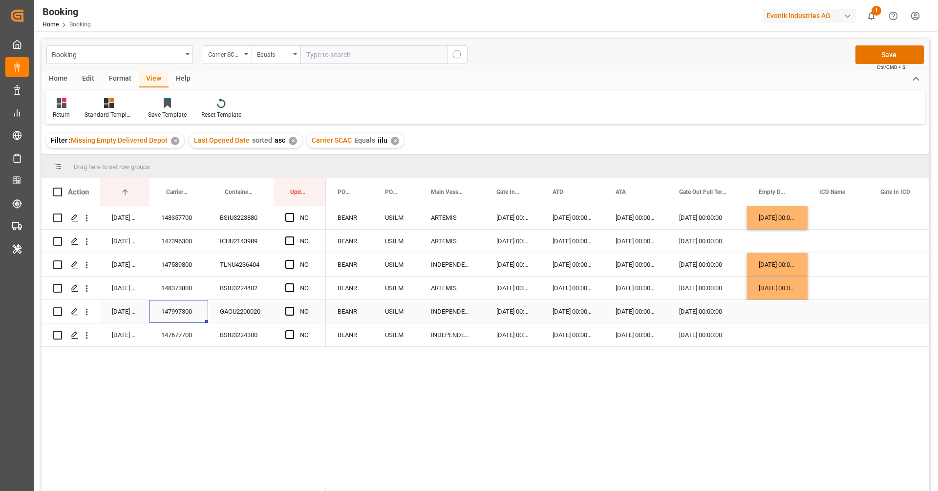
click at [772, 313] on div "Press SPACE to select this row." at bounding box center [777, 311] width 61 height 23
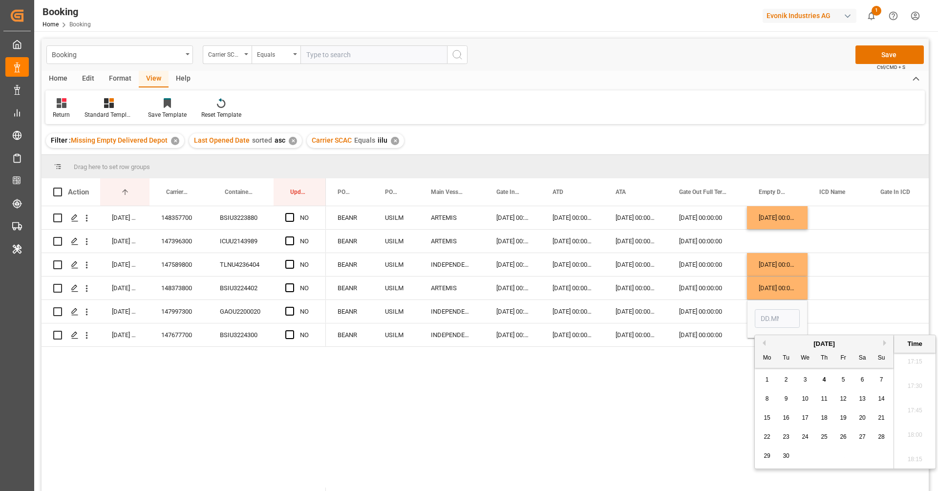
click at [807, 382] on div "3" at bounding box center [805, 380] width 12 height 12
type input "[DATE] 00:00"
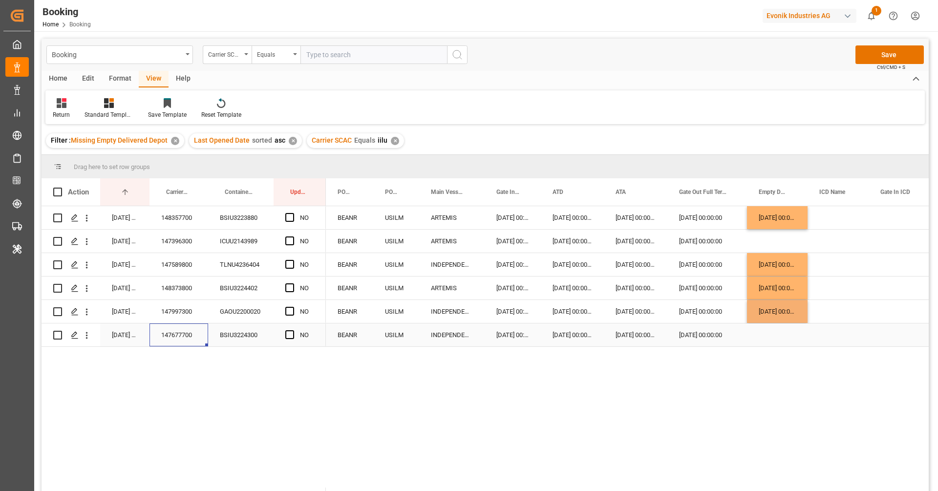
click at [191, 338] on div "147677700" at bounding box center [178, 334] width 59 height 23
click at [769, 336] on div "Press SPACE to select this row." at bounding box center [777, 334] width 61 height 23
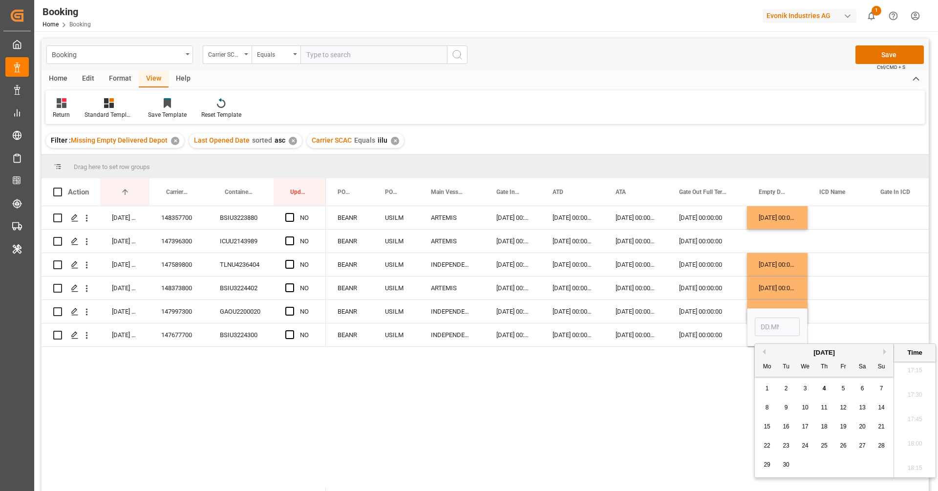
click at [810, 388] on div "3" at bounding box center [805, 389] width 12 height 12
type input "[DATE] 00:00"
click at [291, 219] on span "Press SPACE to select this row." at bounding box center [289, 217] width 9 height 9
click at [293, 213] on input "Press SPACE to select this row." at bounding box center [293, 213] width 0 height 0
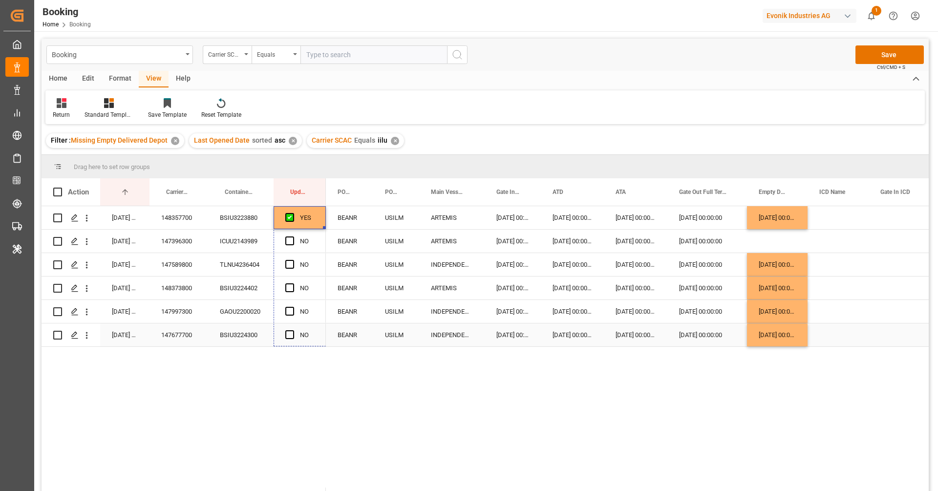
drag, startPoint x: 323, startPoint y: 228, endPoint x: 312, endPoint y: 339, distance: 112.4
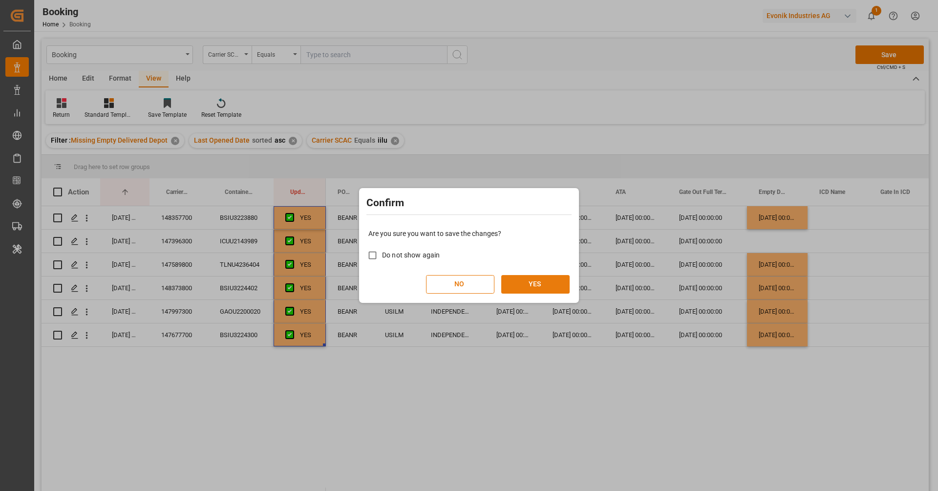
click at [559, 280] on button "YES" at bounding box center [535, 284] width 68 height 19
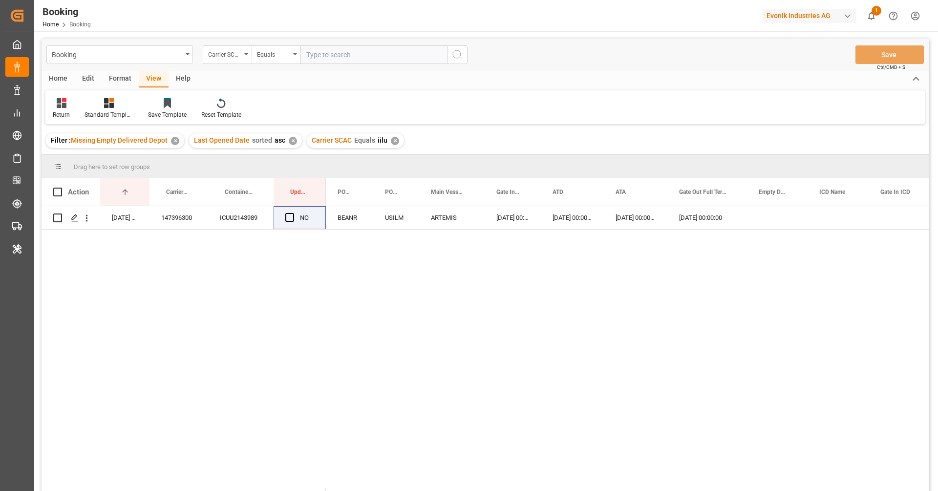
click at [393, 141] on div "✕" at bounding box center [395, 141] width 8 height 8
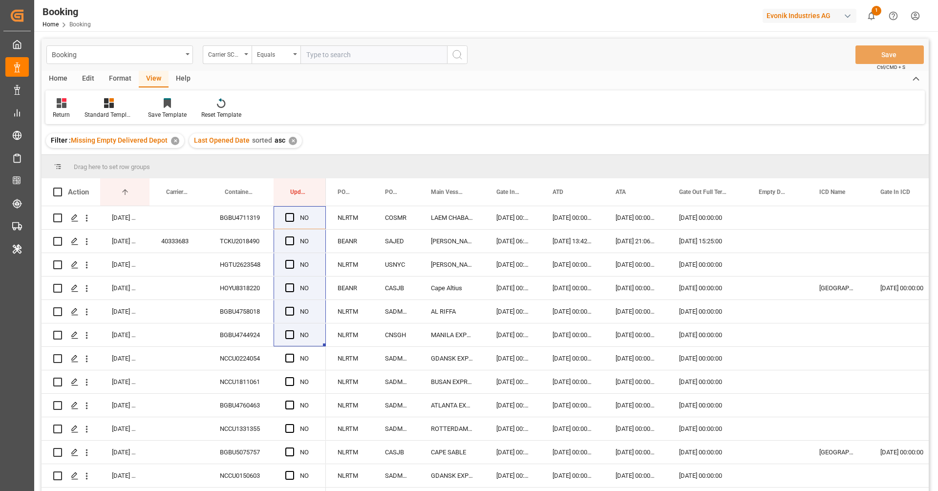
click at [368, 56] on input "text" at bounding box center [373, 54] width 147 height 19
type input "mscu"
click at [461, 52] on icon "search button" at bounding box center [457, 55] width 12 height 12
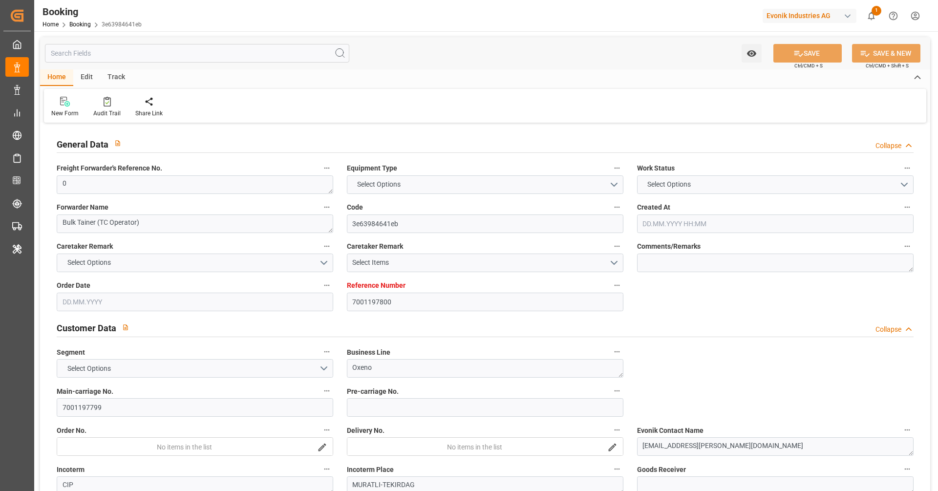
type input "7001197800"
type input "9279977"
type input "MSC"
type input "Mediterranean Shipping Company"
type input "BEANR"
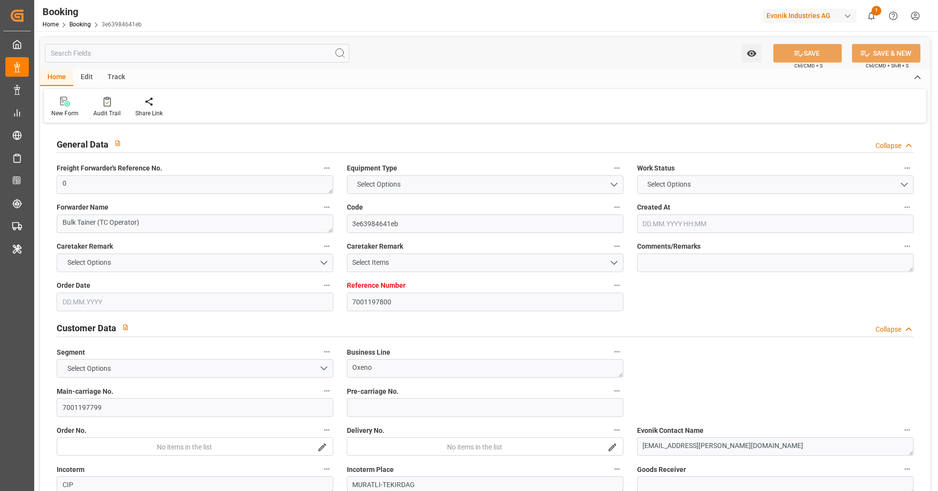
type input "TRIST"
type input "13"
type input "0"
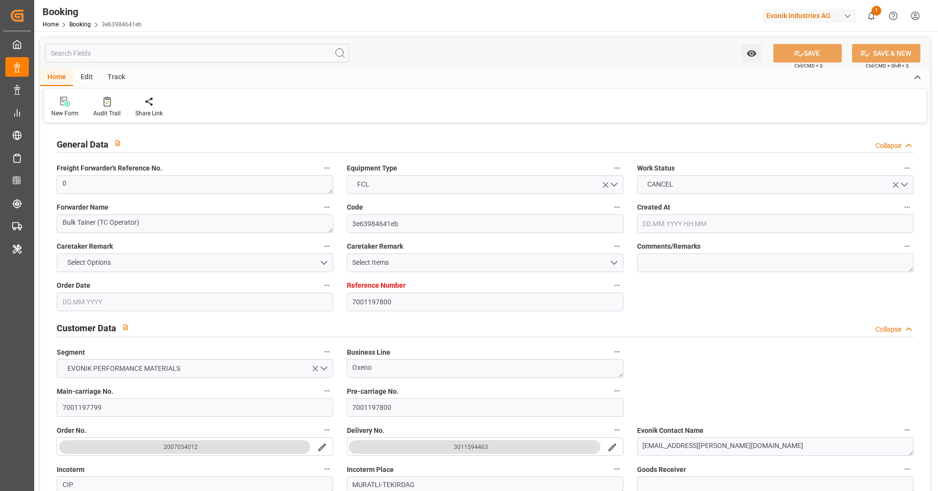
type input "17.06.2025 13:14"
type input "17.06.2025"
type input "18.07.2025"
type input "27.06.2025"
type input "28.07.2025 00:00"
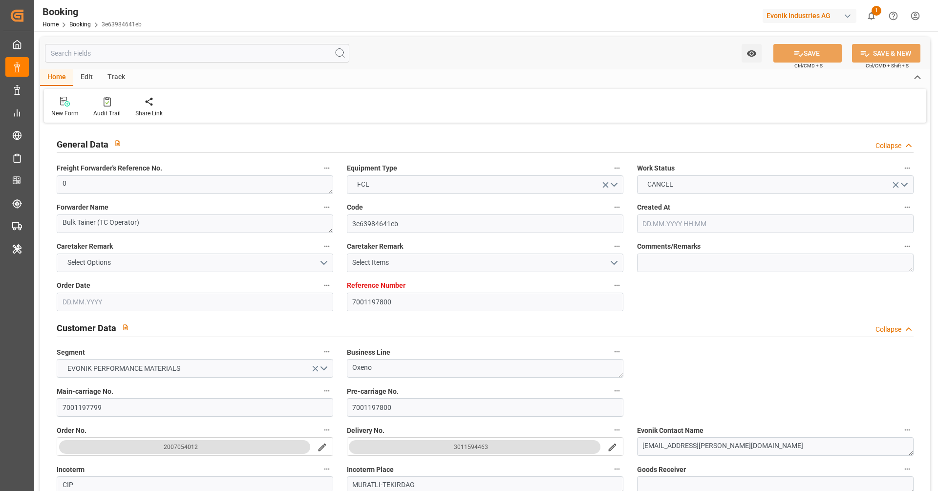
type input "28.07.2025 00:00"
type input "24.07.2025 00:00"
type input "10.08.2025 00:00"
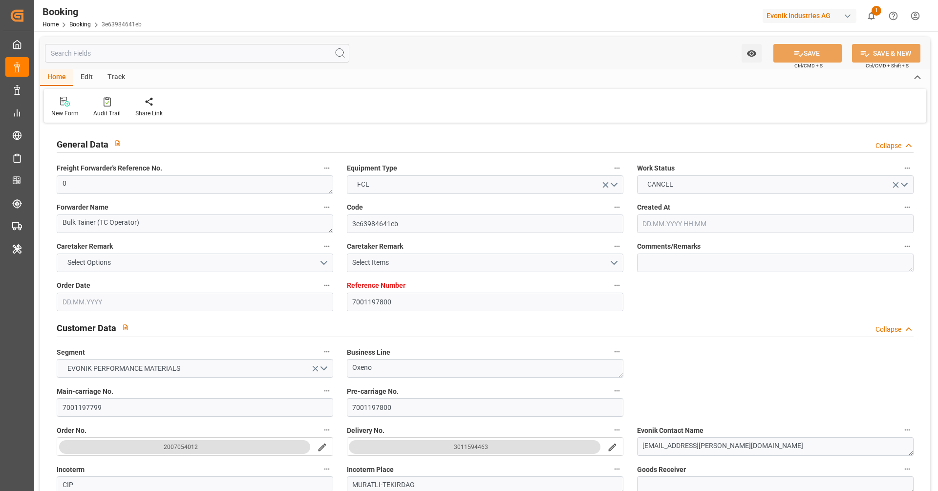
type input "10.08.2025 00:00"
type input "13.08.2025 00:00"
type input "04.07.2025"
type input "02.09.2025 11:53"
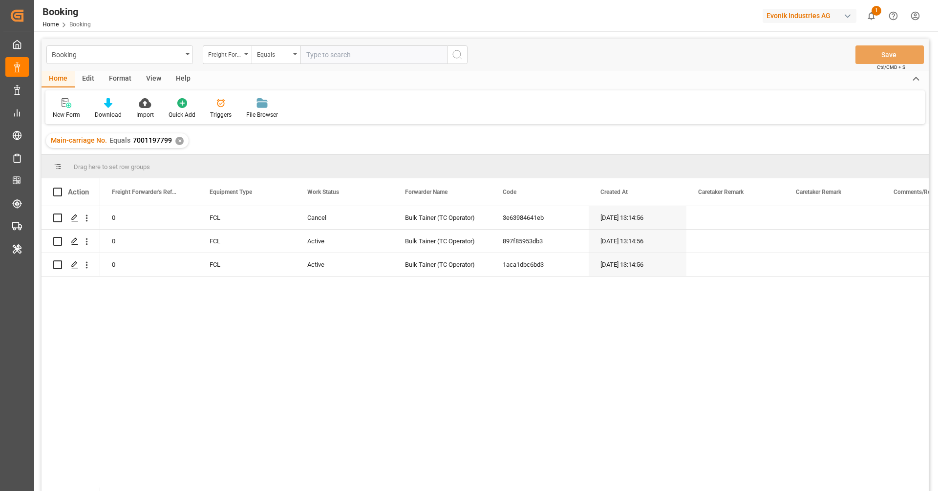
click at [152, 76] on div "View" at bounding box center [154, 79] width 30 height 17
click at [63, 106] on icon at bounding box center [63, 103] width 10 height 10
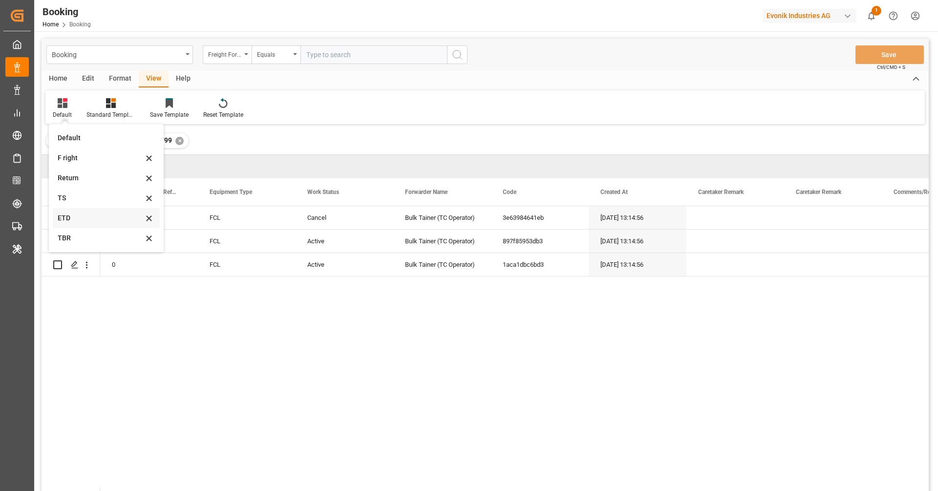
click at [87, 212] on div "ETD" at bounding box center [106, 218] width 107 height 20
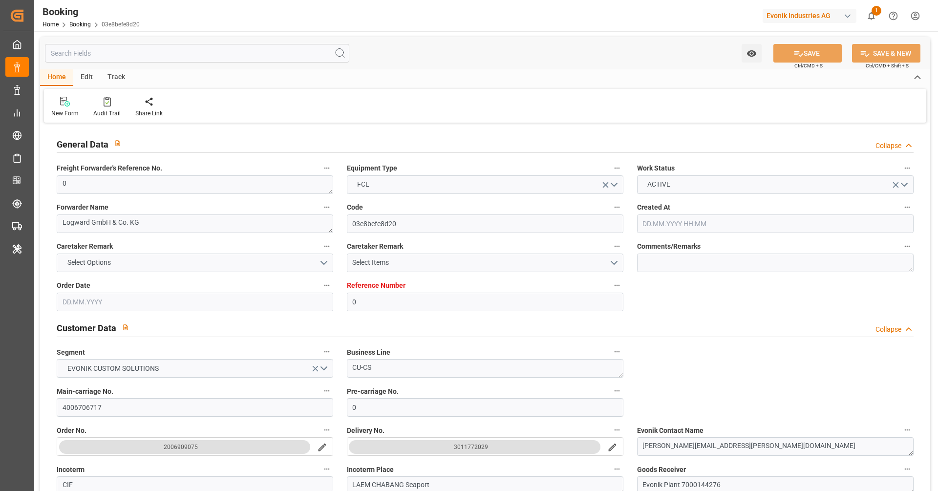
type input "0"
type input "NLRTM"
type input "LAEM CHABANG Seaport"
type input "[DATE] 11:53"
type input "[DATE]"
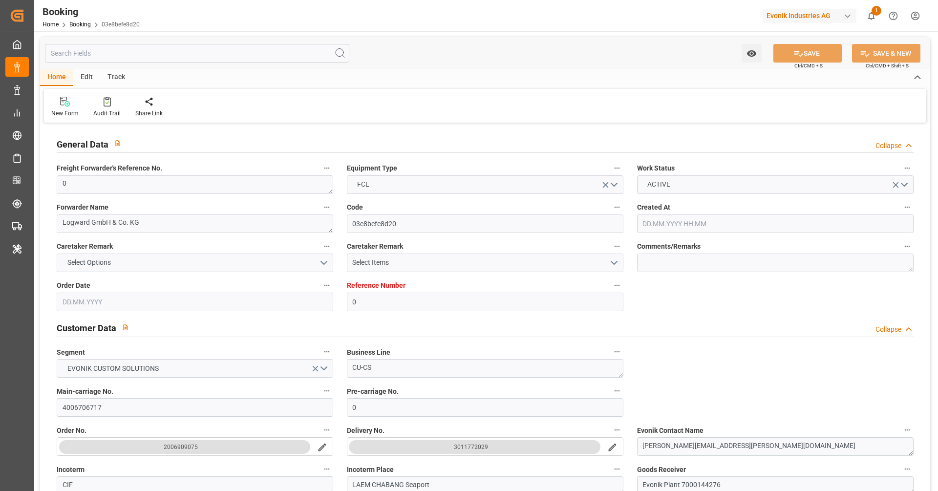
type input "[DATE]"
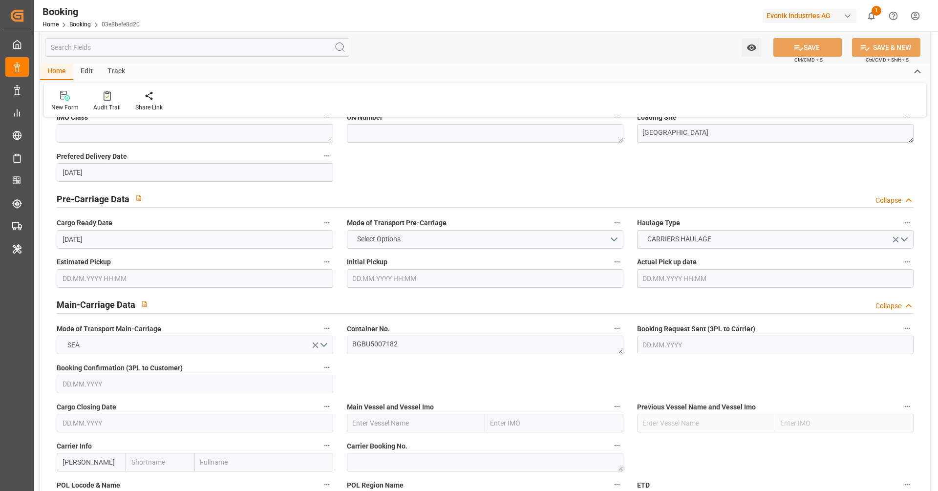
scroll to position [499, 0]
